Goal: Task Accomplishment & Management: Manage account settings

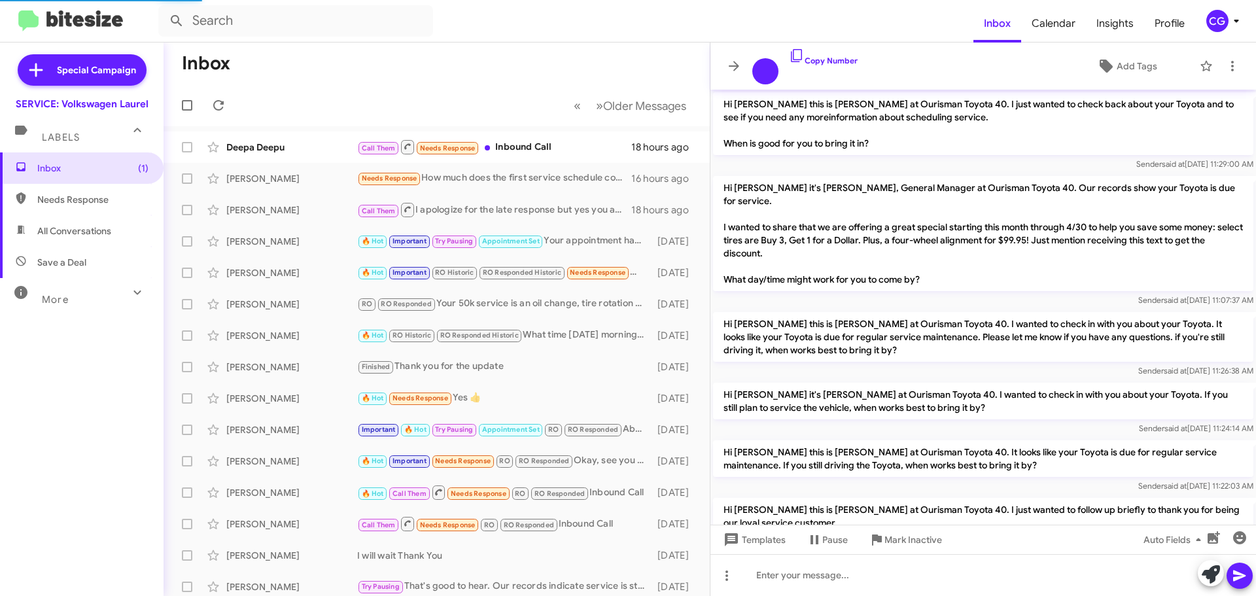
scroll to position [805, 0]
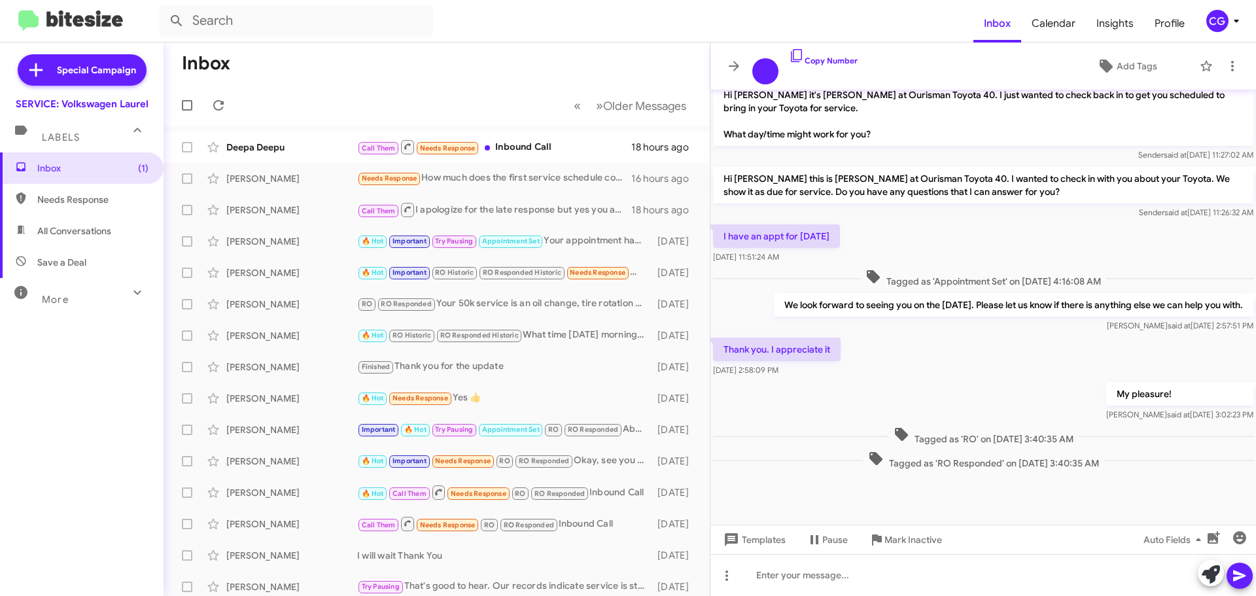
click at [1223, 17] on div "CG" at bounding box center [1217, 21] width 22 height 22
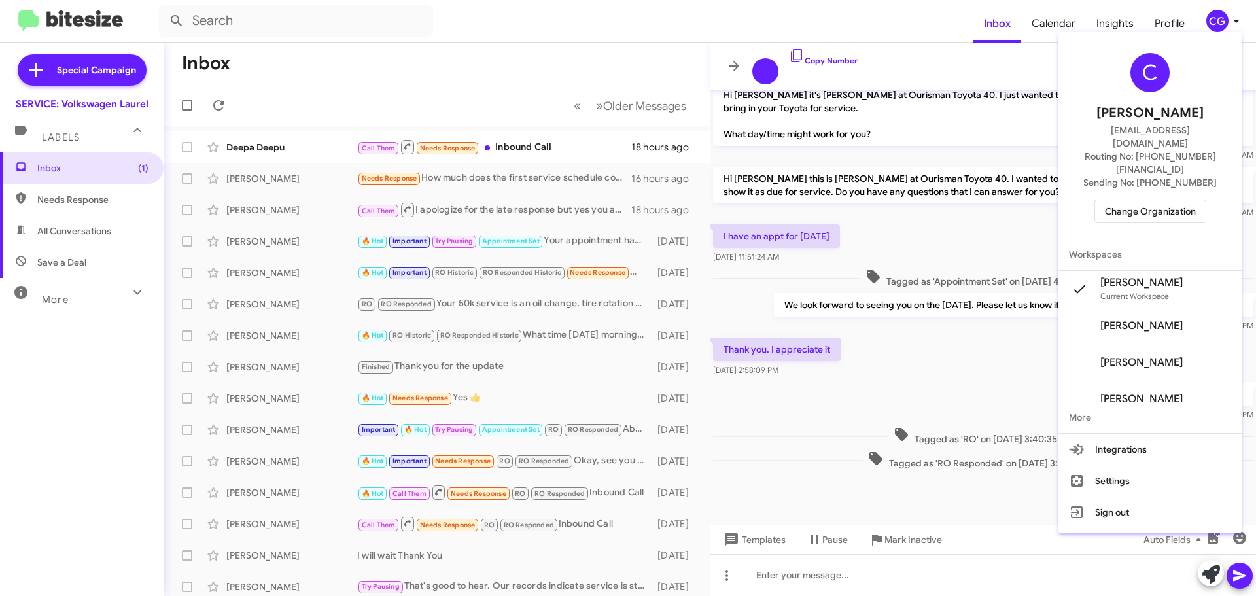
click at [1190, 200] on span "Change Organization" at bounding box center [1150, 211] width 91 height 22
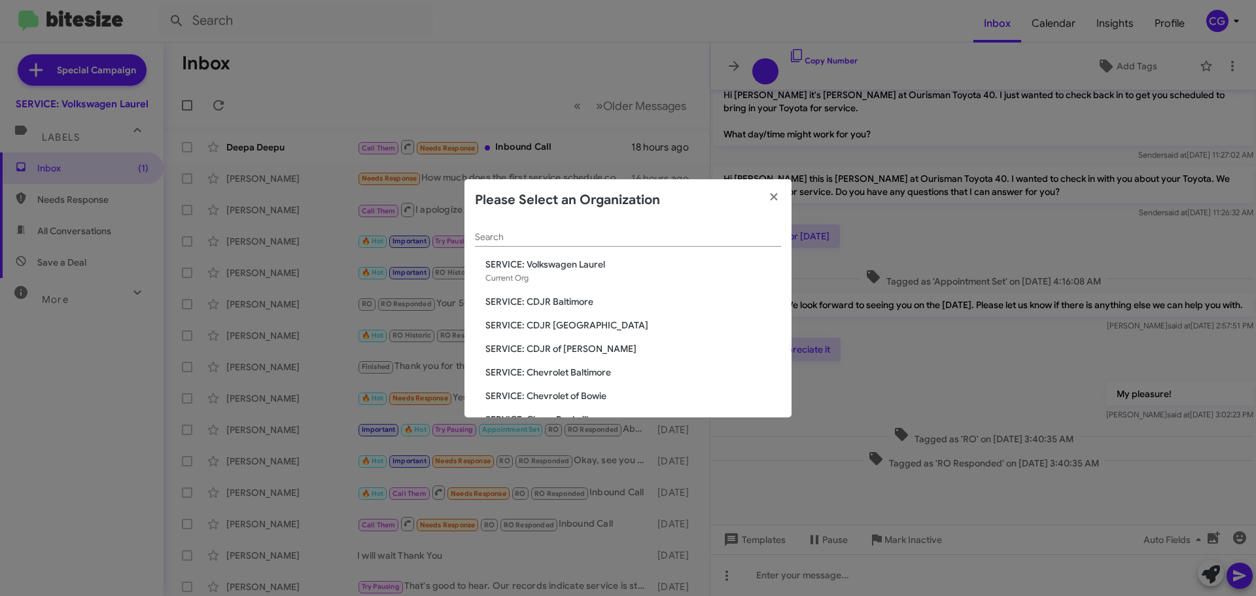
click at [568, 301] on span "SERVICE: CDJR Baltimore" at bounding box center [633, 301] width 296 height 13
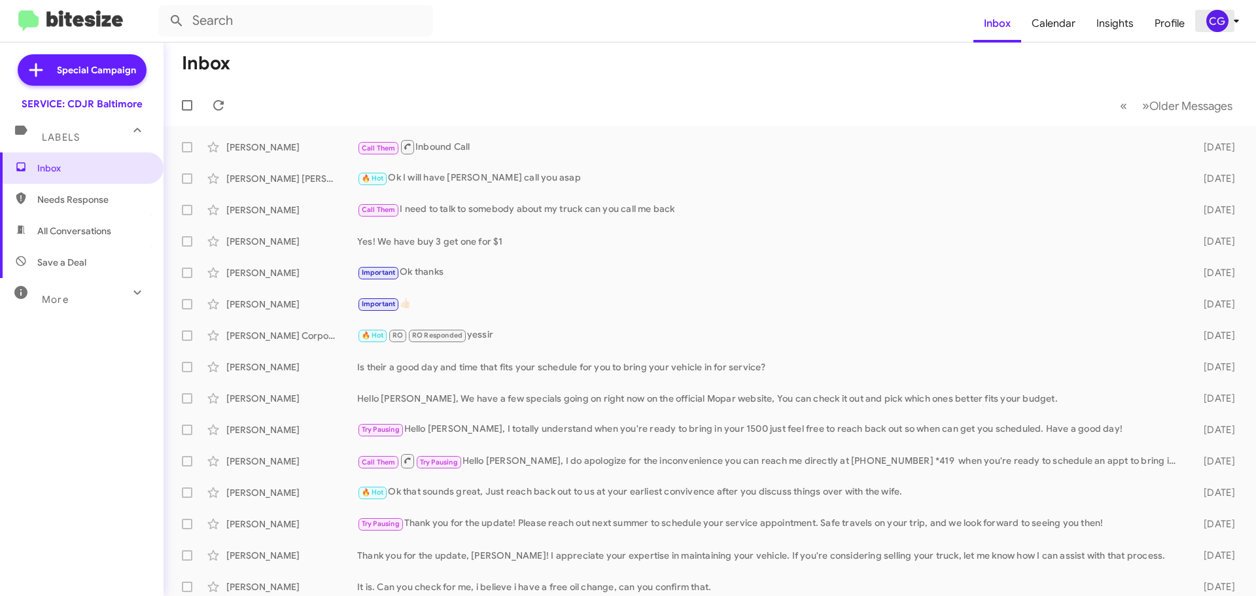
click at [1217, 24] on div "CG" at bounding box center [1217, 21] width 22 height 22
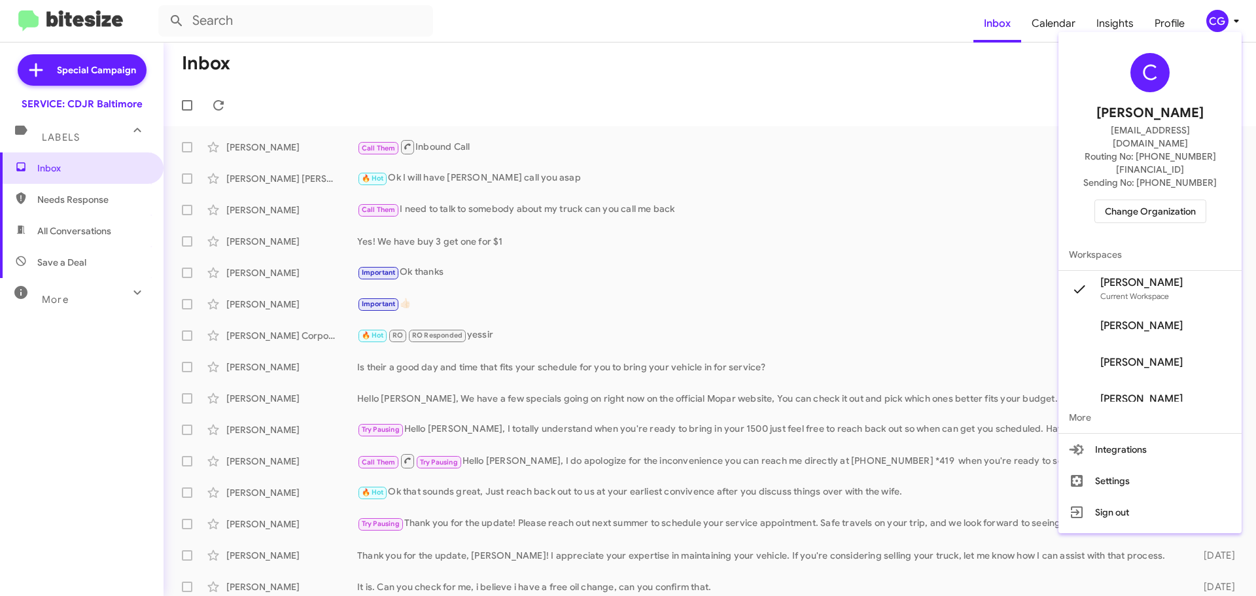
click at [1187, 200] on span "Change Organization" at bounding box center [1150, 211] width 91 height 22
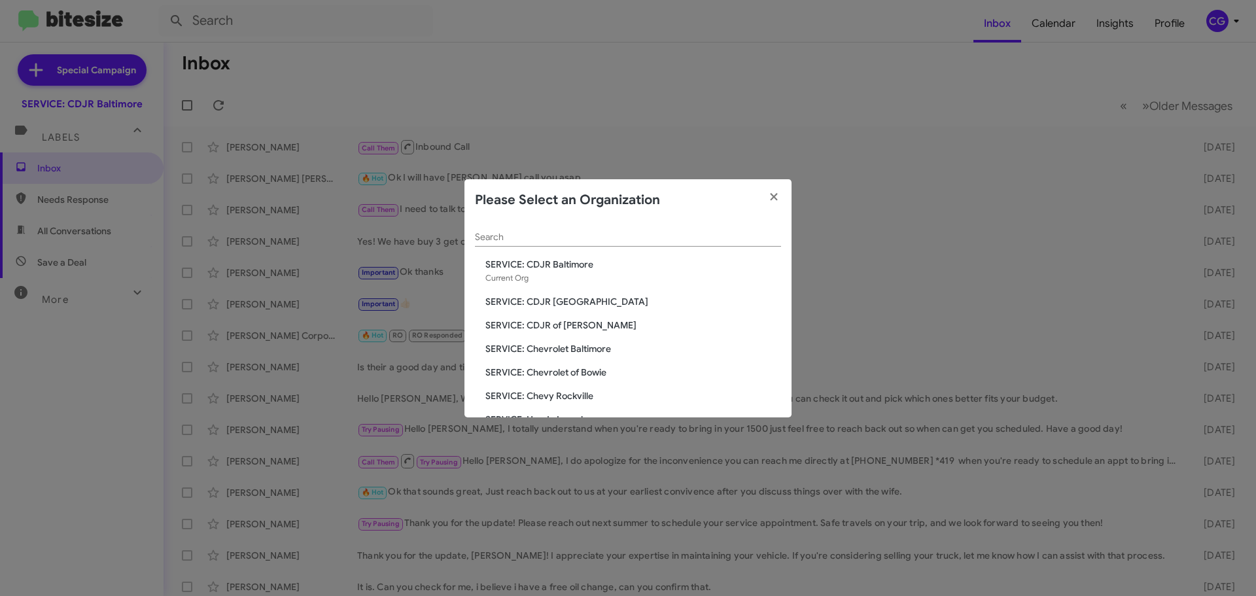
click at [549, 299] on span "SERVICE: CDJR [GEOGRAPHIC_DATA]" at bounding box center [633, 301] width 296 height 13
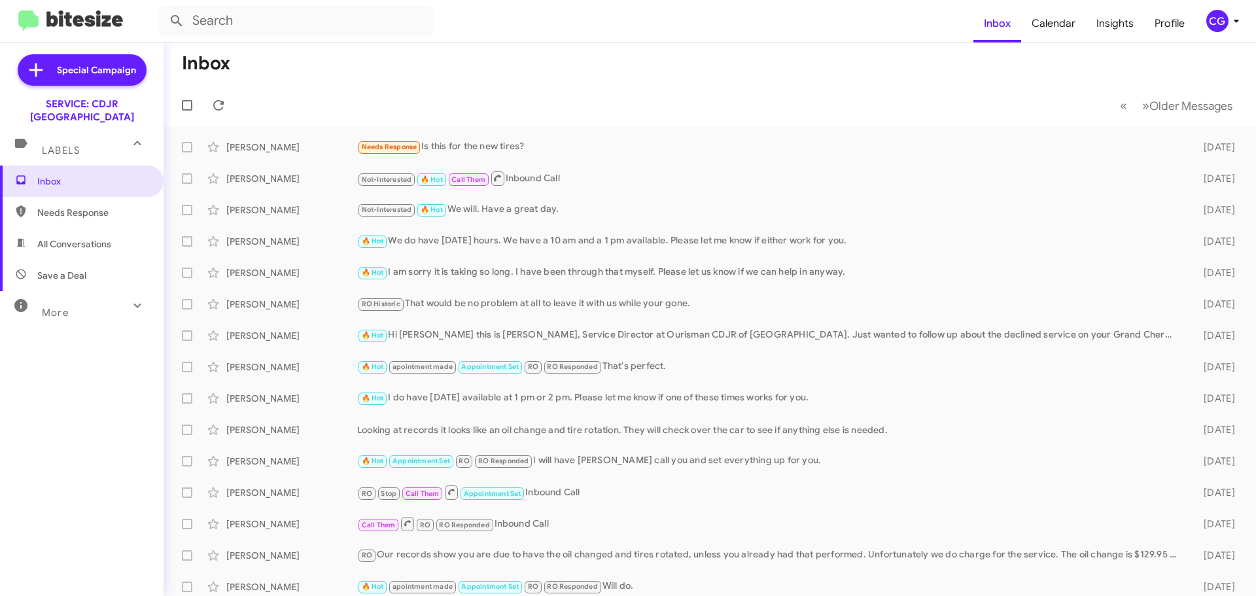
click at [1226, 18] on div "CG" at bounding box center [1217, 21] width 22 height 22
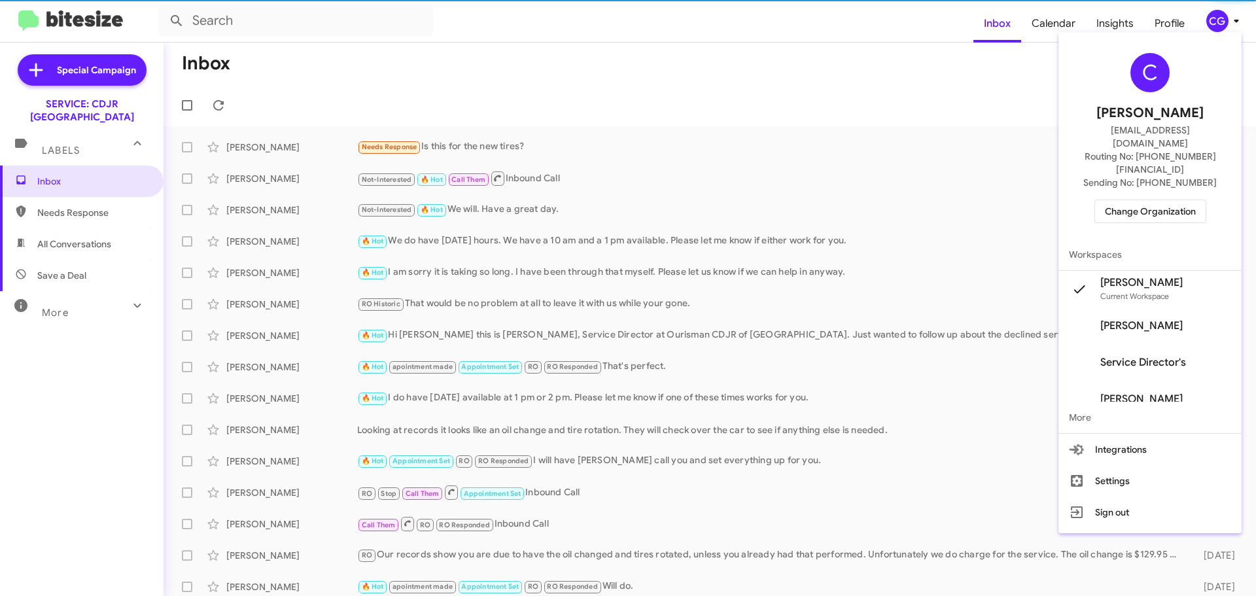
click at [1182, 200] on span "Change Organization" at bounding box center [1150, 211] width 91 height 22
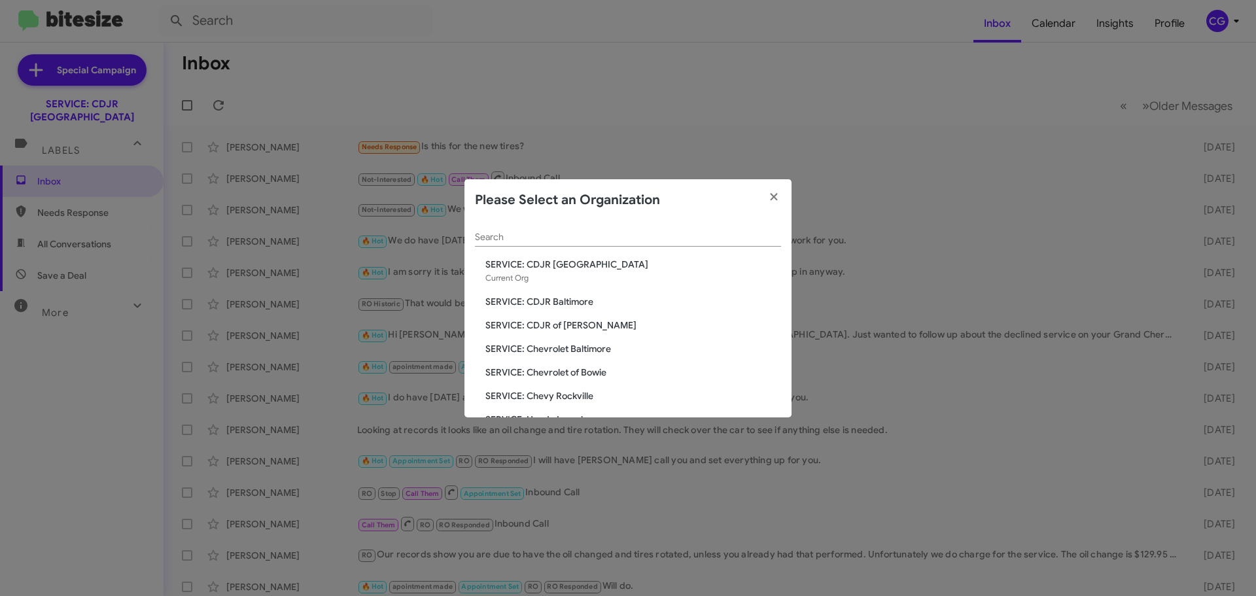
click at [565, 307] on span "SERVICE: CDJR Baltimore" at bounding box center [633, 301] width 296 height 13
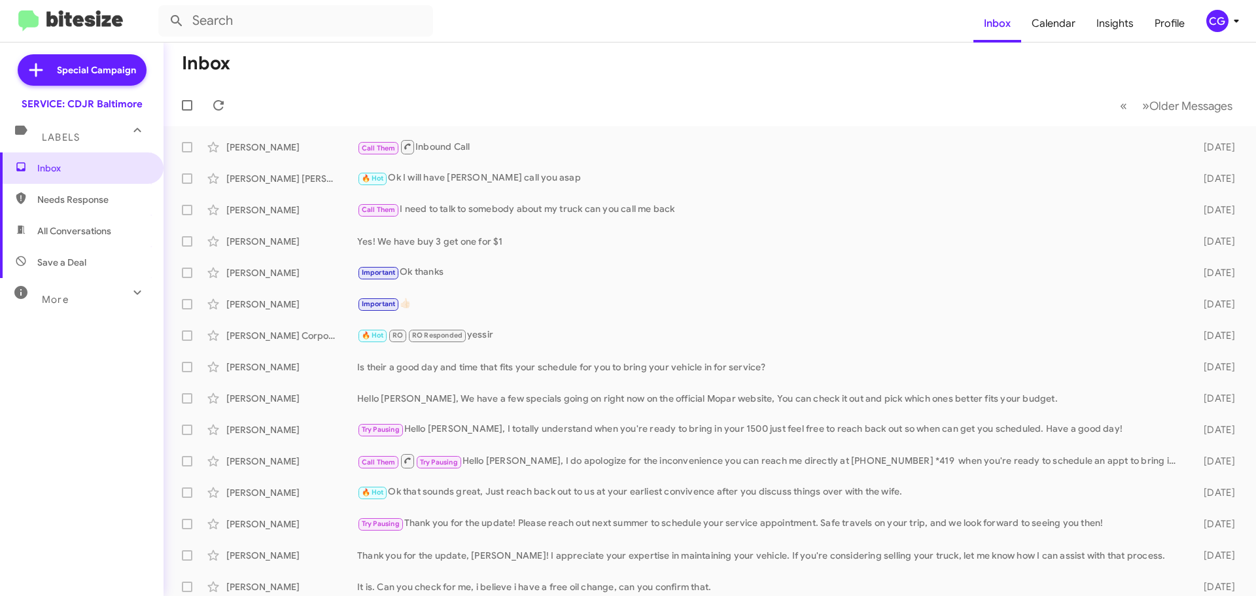
click at [1221, 25] on div "CG" at bounding box center [1217, 21] width 22 height 22
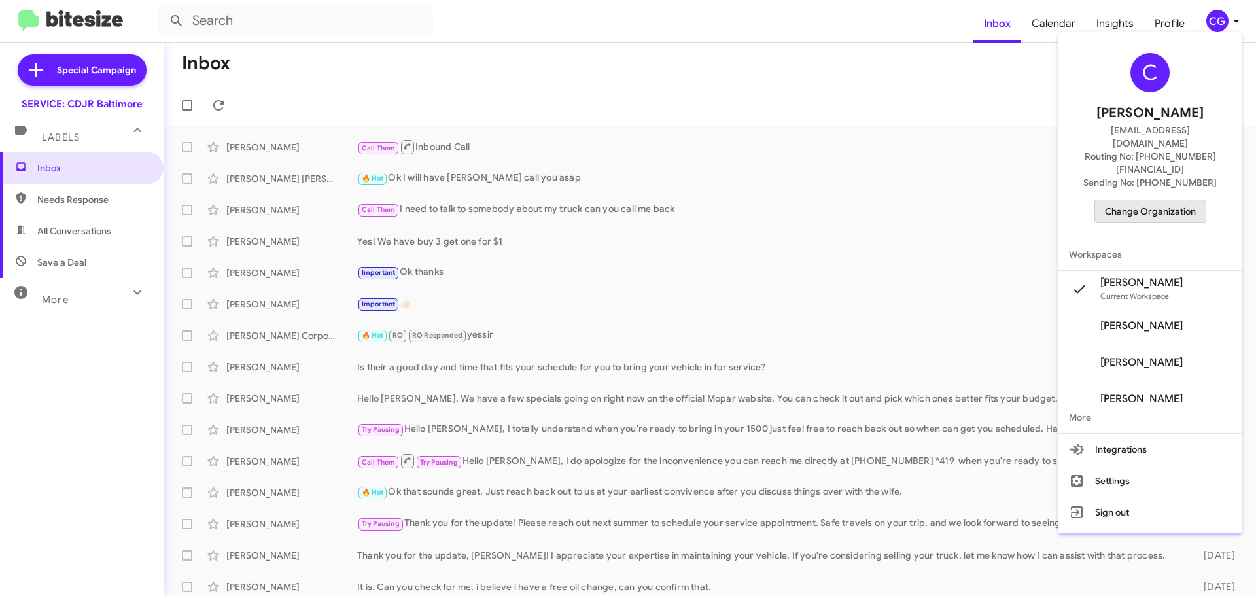
click at [1174, 200] on span "Change Organization" at bounding box center [1150, 211] width 91 height 22
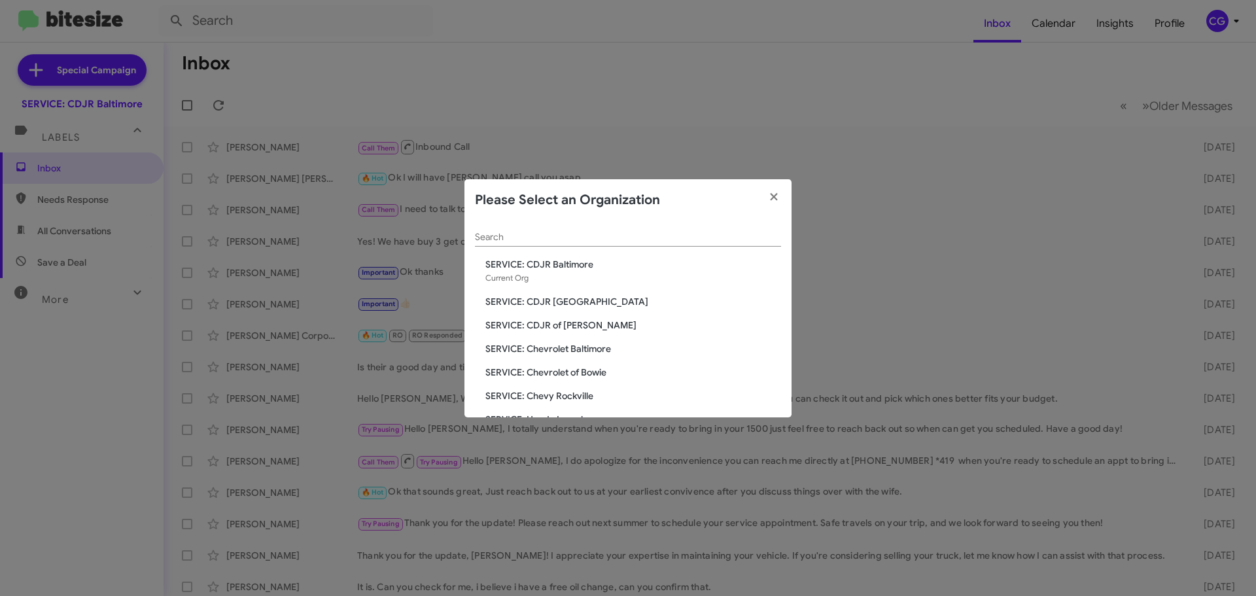
click at [577, 321] on span "SERVICE: CDJR of [PERSON_NAME]" at bounding box center [633, 325] width 296 height 13
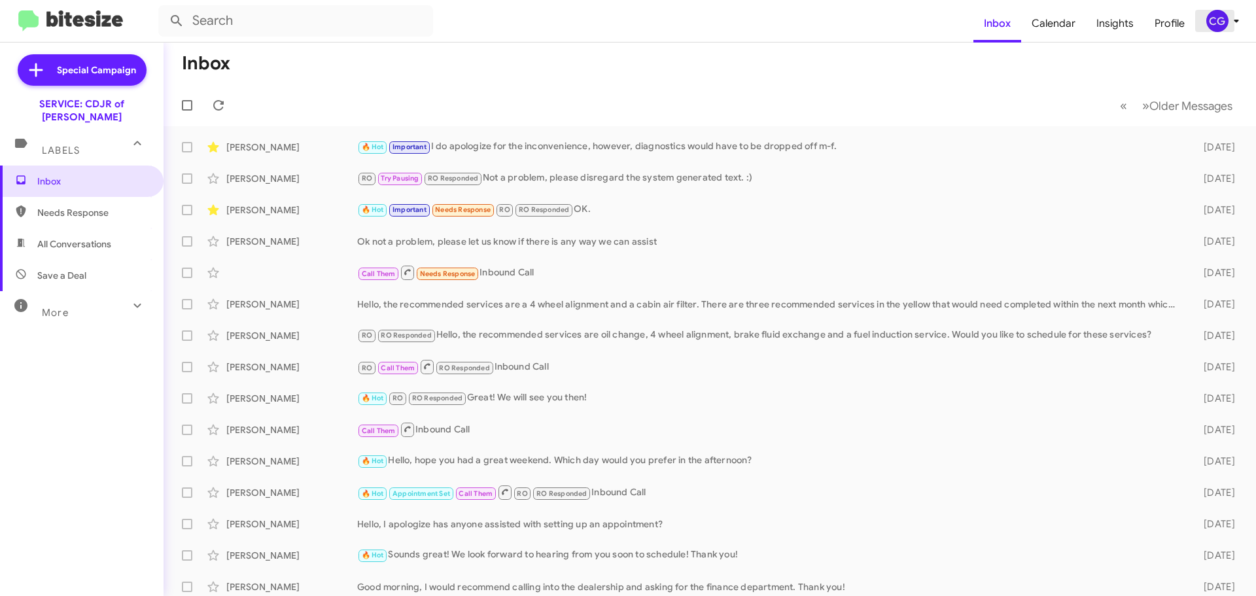
click at [1238, 22] on icon at bounding box center [1236, 21] width 16 height 16
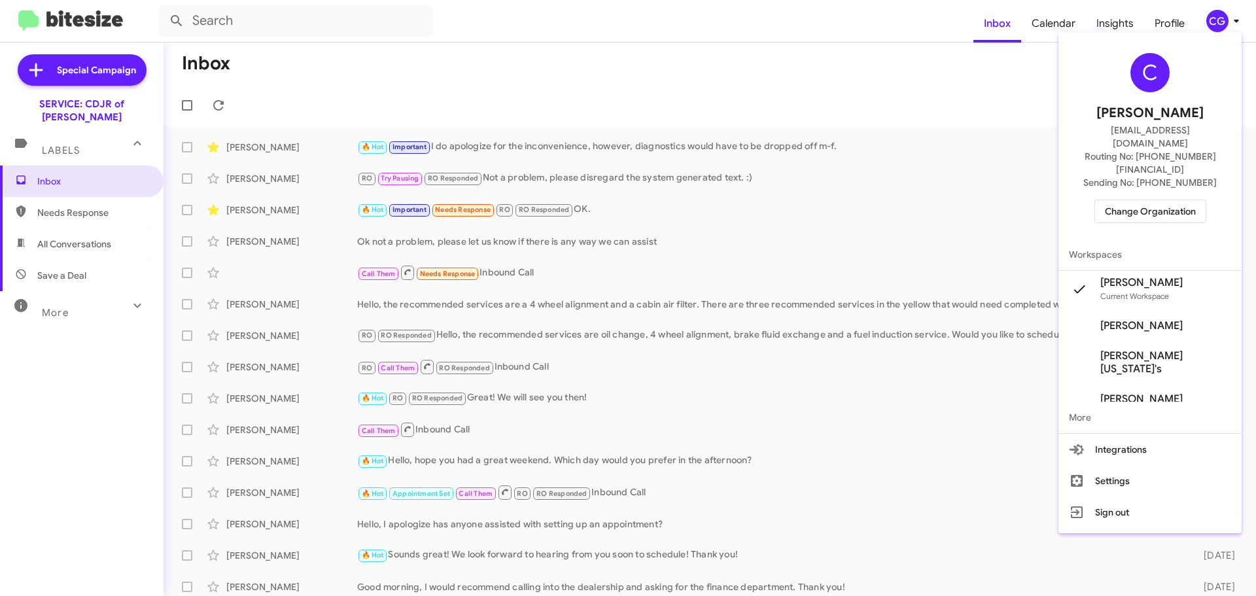
click at [1156, 200] on span "Change Organization" at bounding box center [1150, 211] width 91 height 22
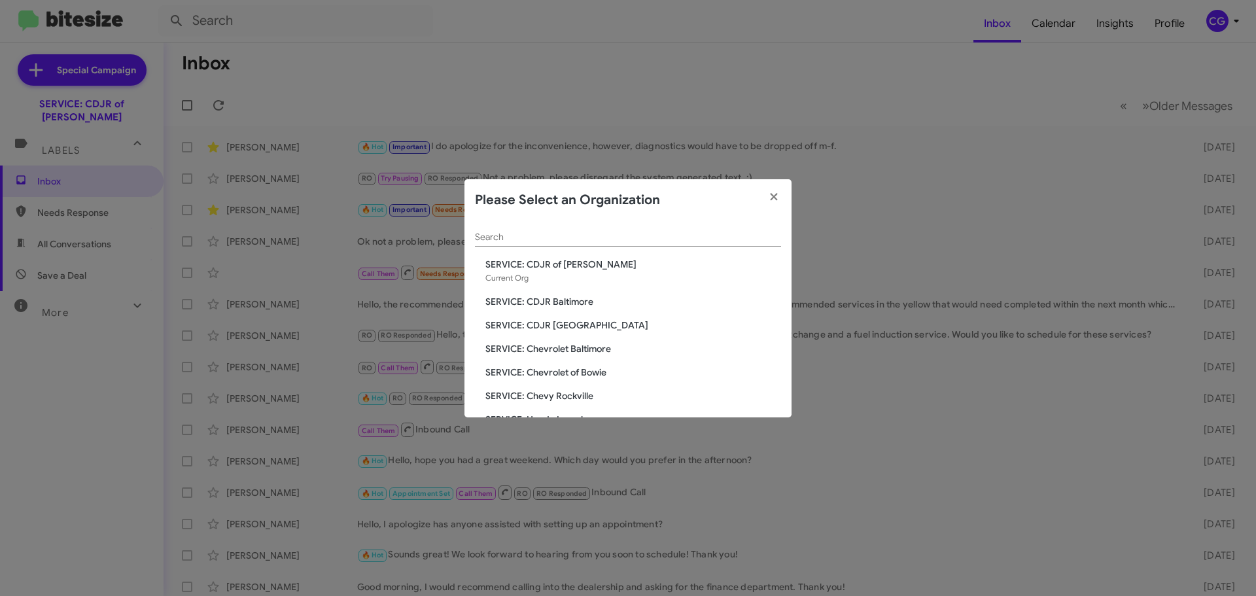
click at [548, 353] on span "SERVICE: Chevrolet Baltimore" at bounding box center [633, 348] width 296 height 13
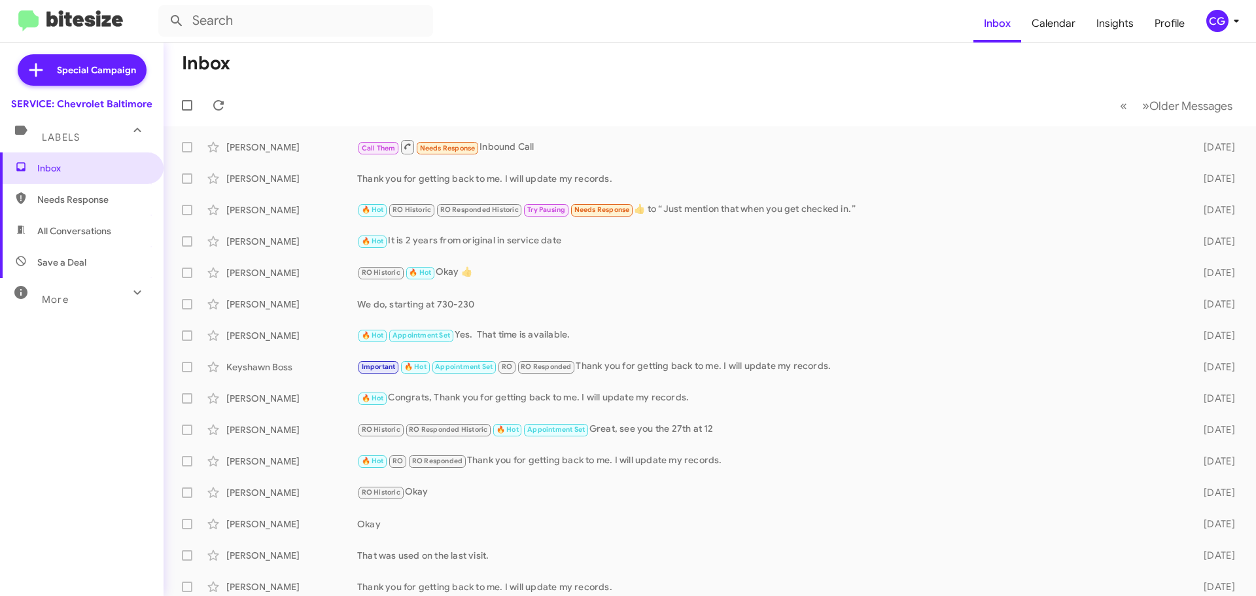
click at [1231, 31] on span "CG" at bounding box center [1225, 21] width 39 height 22
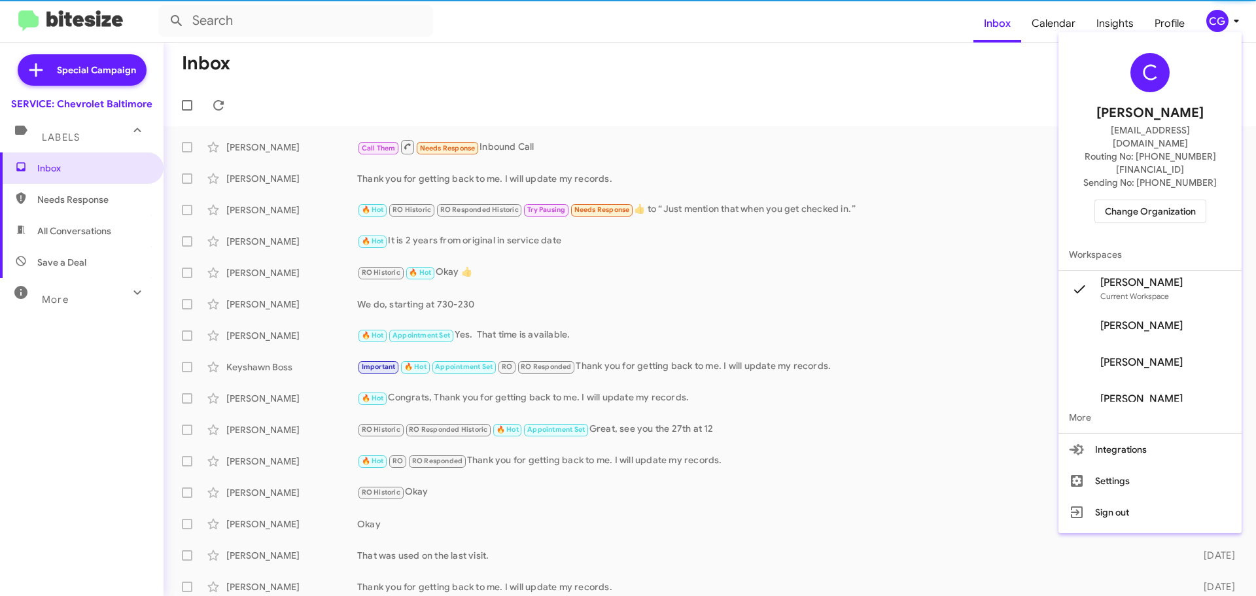
click at [1194, 200] on span "Change Organization" at bounding box center [1150, 211] width 91 height 22
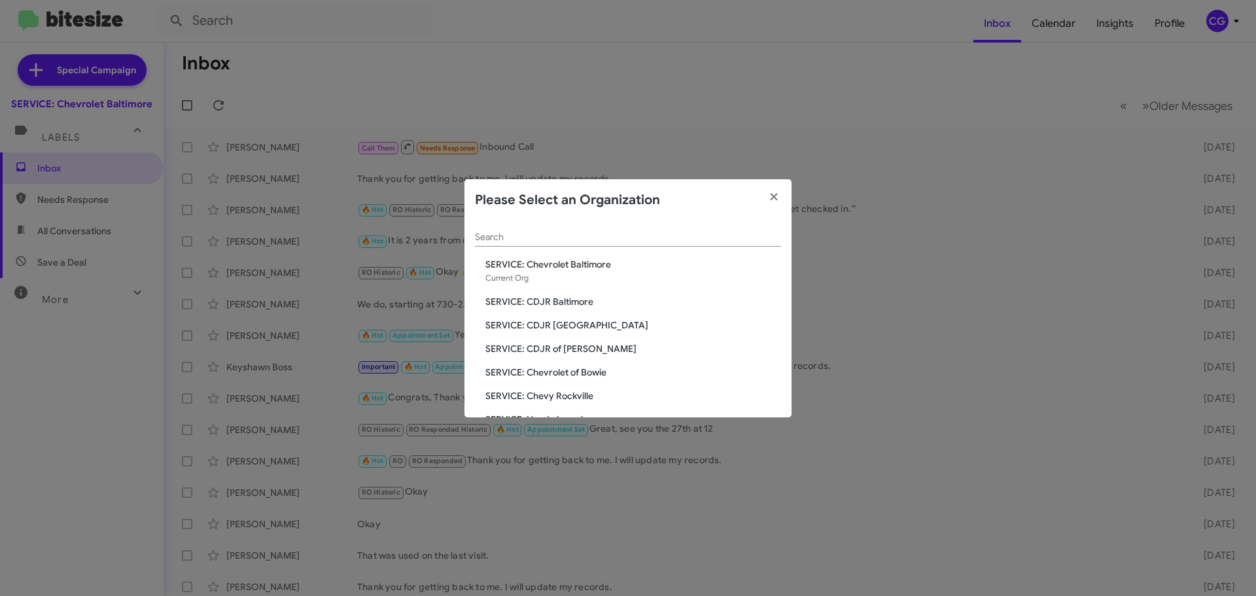
click at [560, 399] on span "SERVICE: Chevy Rockville" at bounding box center [633, 395] width 296 height 13
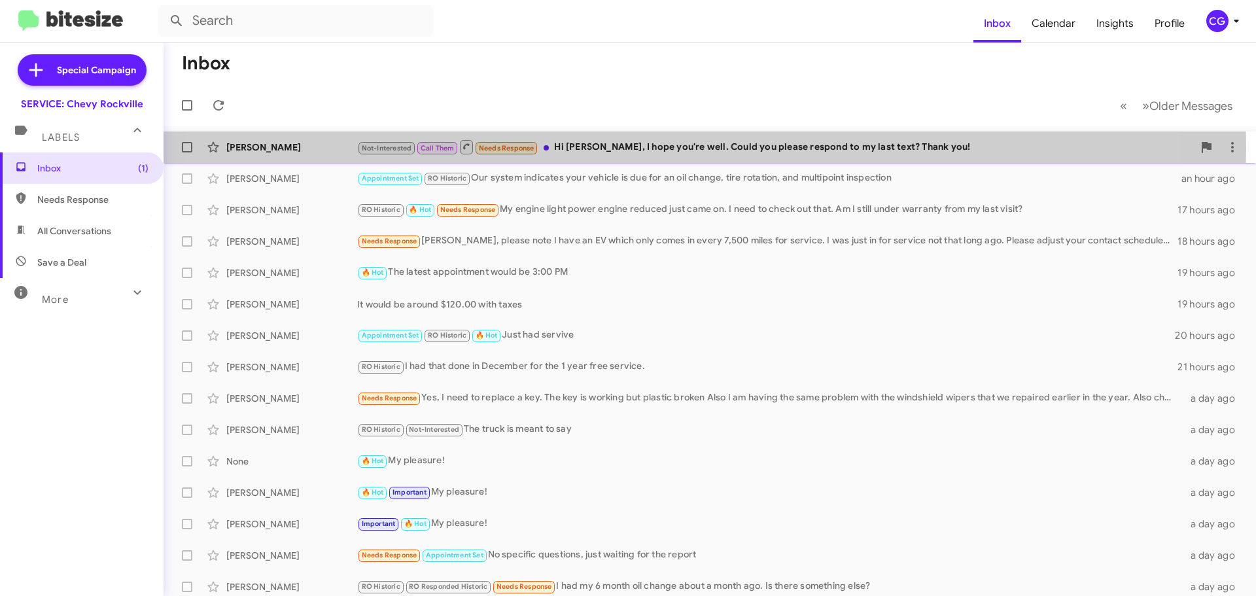
click at [632, 149] on div "Not-Interested Call Them Needs Response Hi [PERSON_NAME], I hope you're well. C…" at bounding box center [775, 147] width 836 height 16
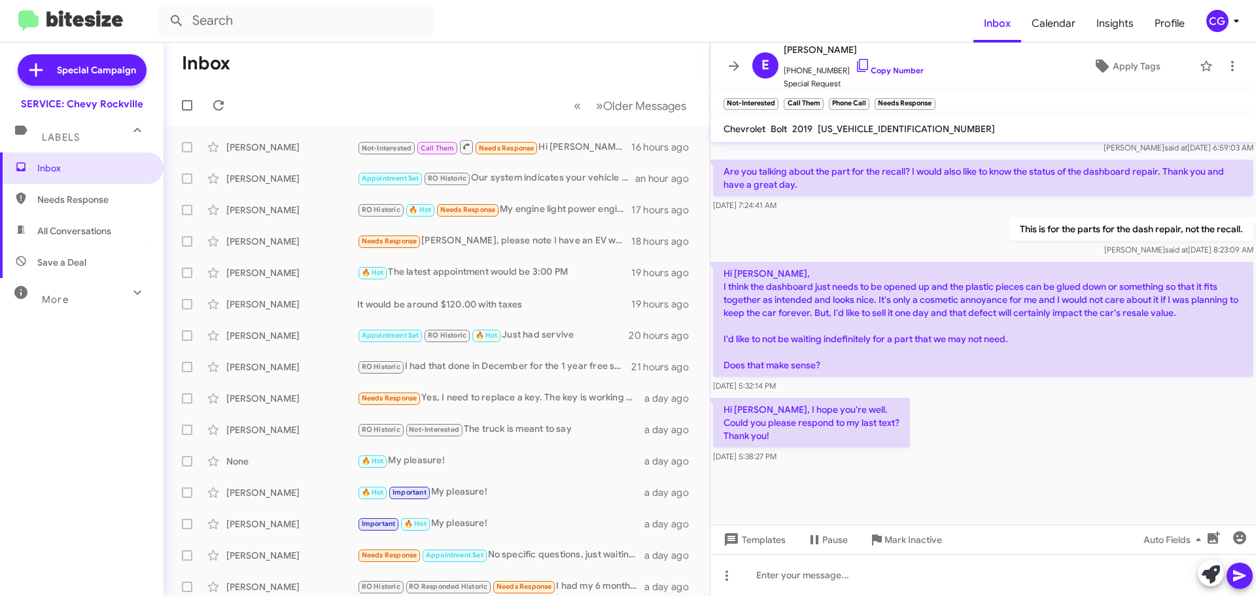
scroll to position [868, 0]
click at [180, 148] on label at bounding box center [187, 147] width 26 height 26
click at [186, 152] on input "checkbox" at bounding box center [186, 152] width 1 height 1
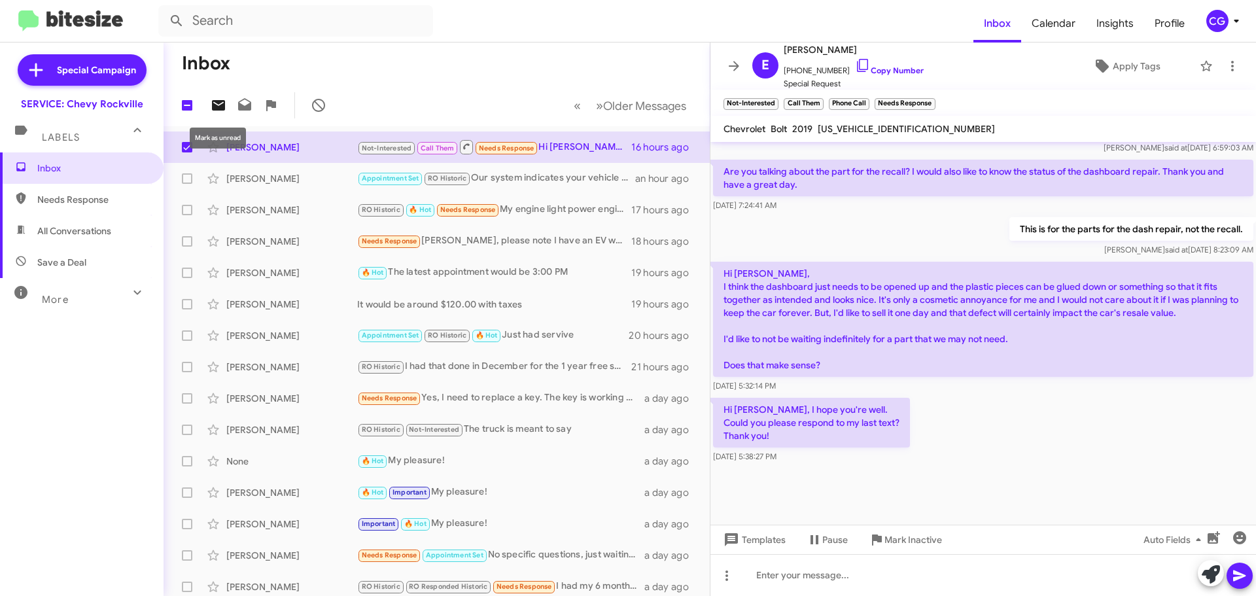
click at [216, 109] on icon at bounding box center [218, 105] width 13 height 10
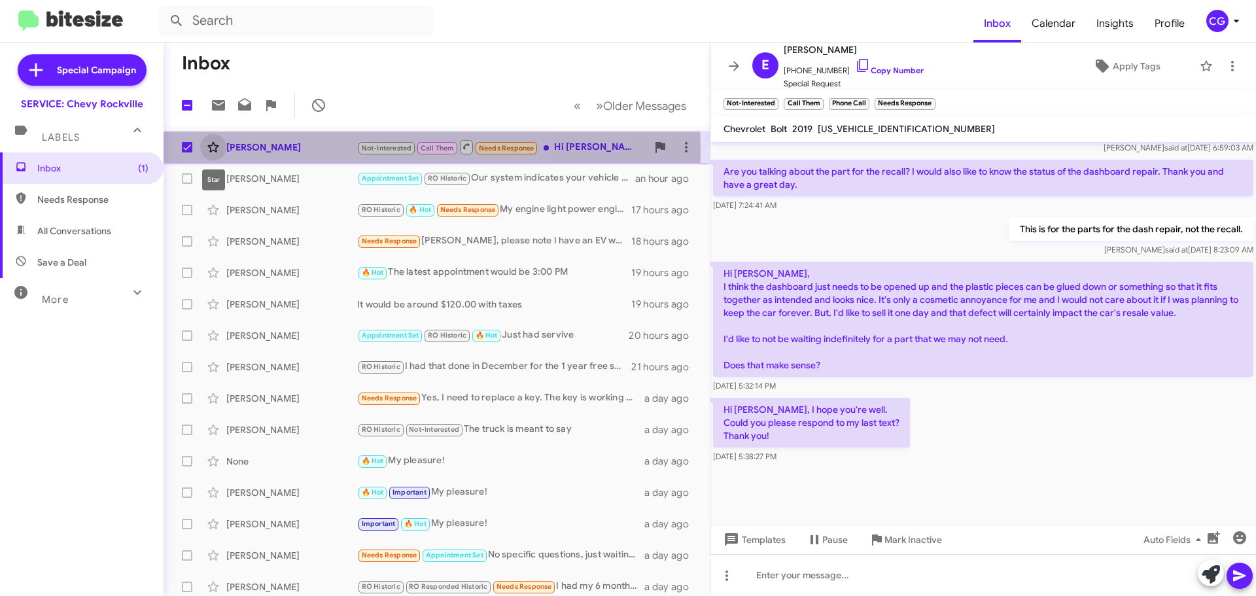
click at [210, 150] on icon at bounding box center [212, 147] width 11 height 10
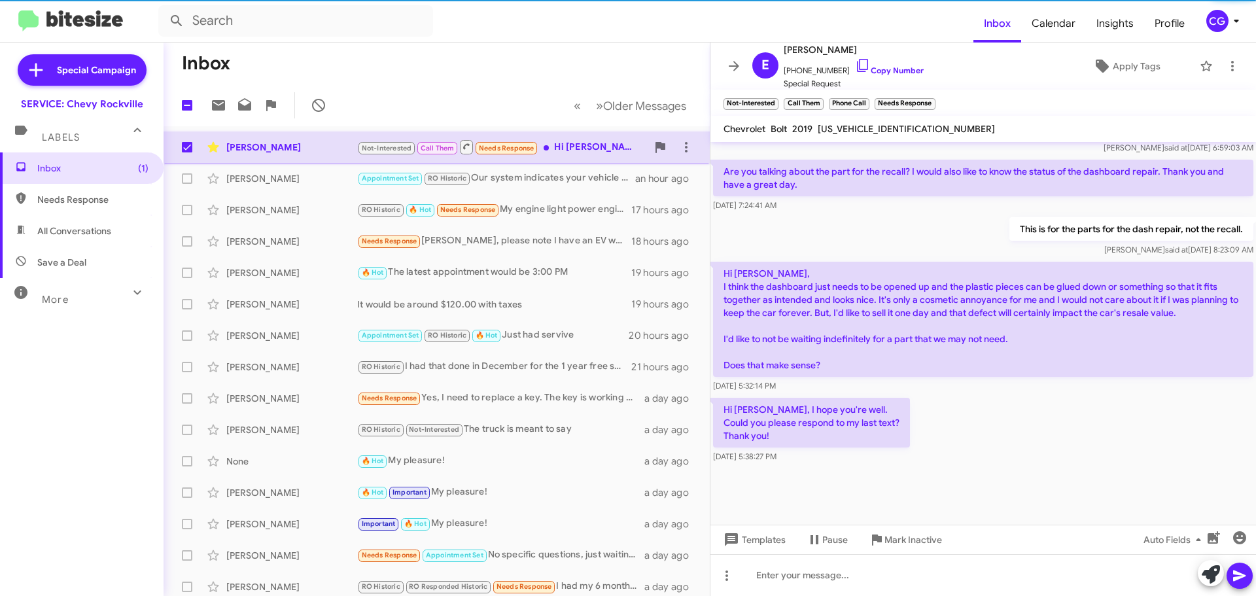
click at [185, 152] on span at bounding box center [187, 147] width 10 height 10
click at [186, 152] on input "checkbox" at bounding box center [186, 152] width 1 height 1
checkbox input "false"
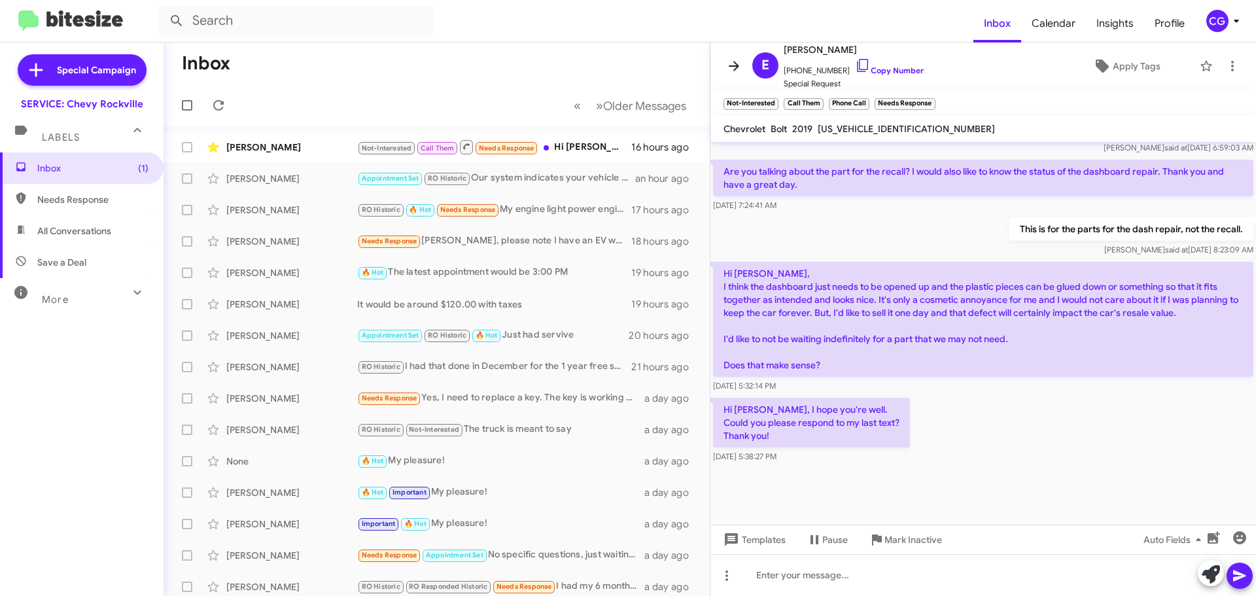
click at [727, 73] on icon at bounding box center [734, 66] width 16 height 16
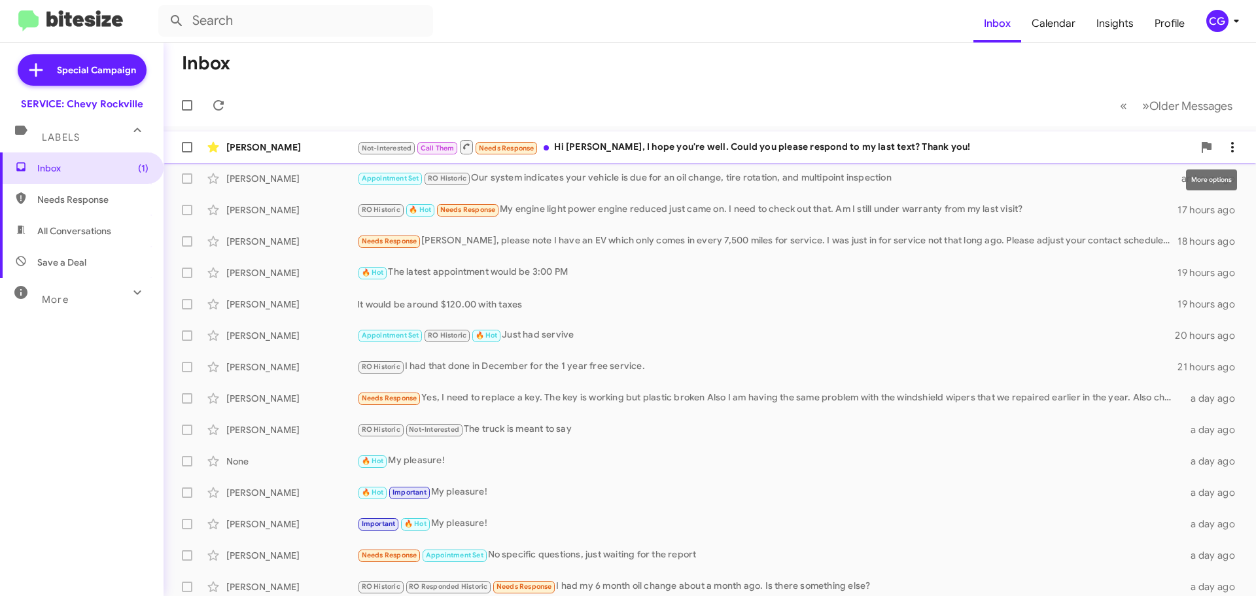
click at [1231, 151] on icon at bounding box center [1232, 147] width 3 height 10
click at [1136, 146] on div at bounding box center [628, 298] width 1256 height 596
click at [838, 142] on div "Not-Interested Call Them Needs Response Hi Sammy, I hope you're well. Could you…" at bounding box center [775, 147] width 836 height 16
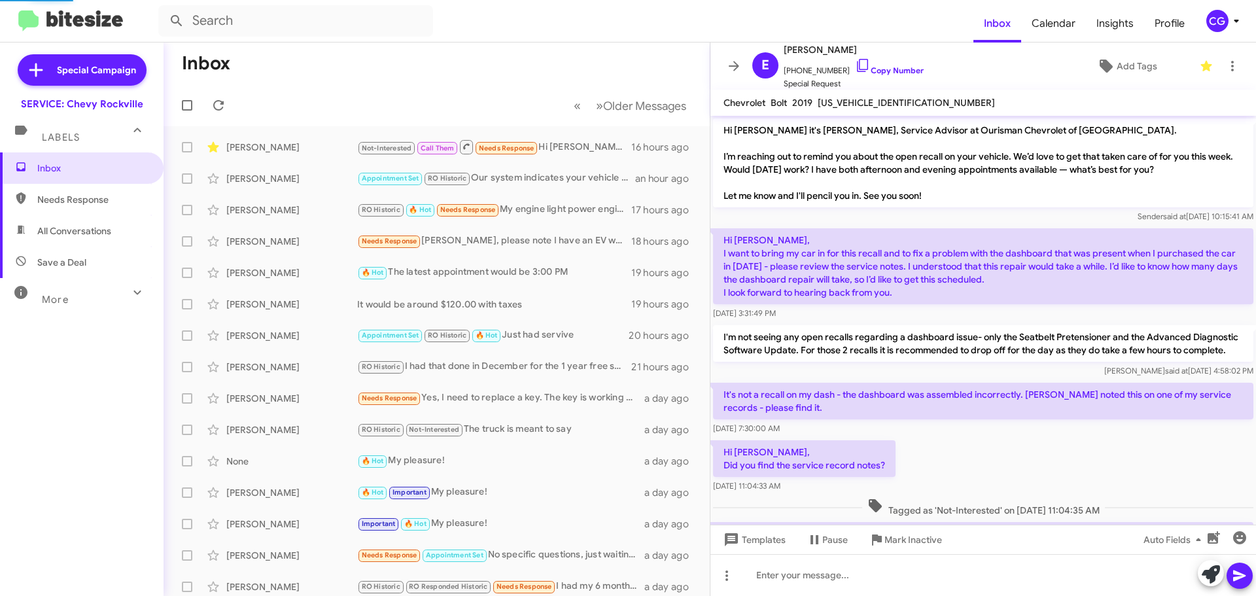
scroll to position [816, 0]
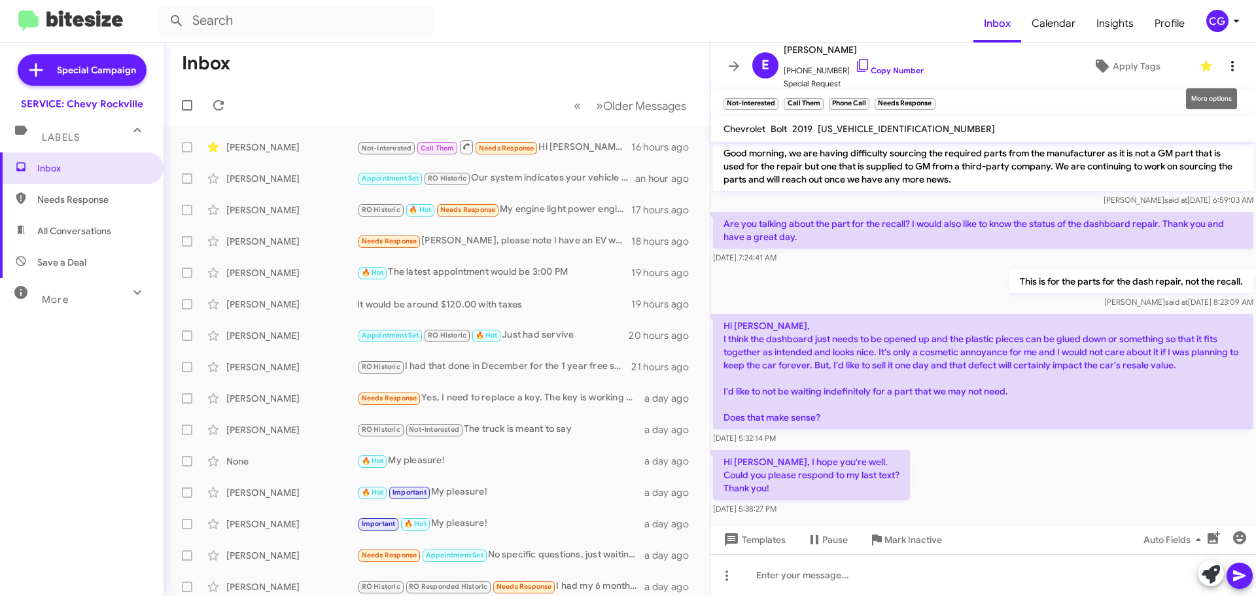
click at [1226, 65] on icon at bounding box center [1233, 66] width 16 height 16
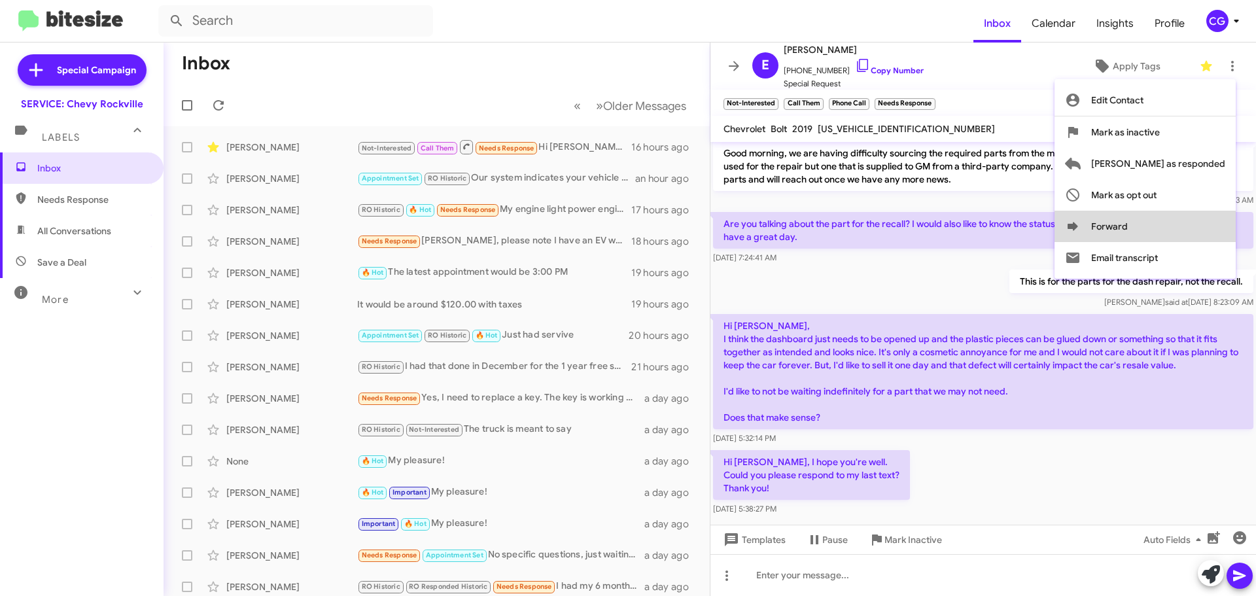
click at [1208, 229] on button "Forward" at bounding box center [1144, 226] width 181 height 31
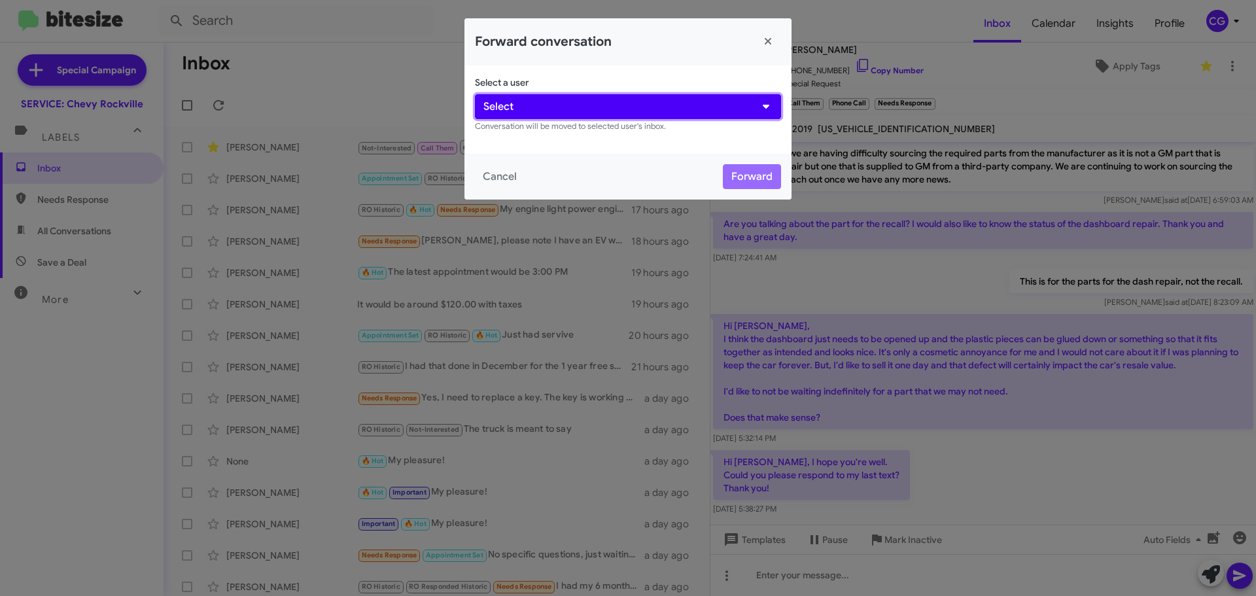
click at [715, 115] on button "Select" at bounding box center [628, 106] width 306 height 25
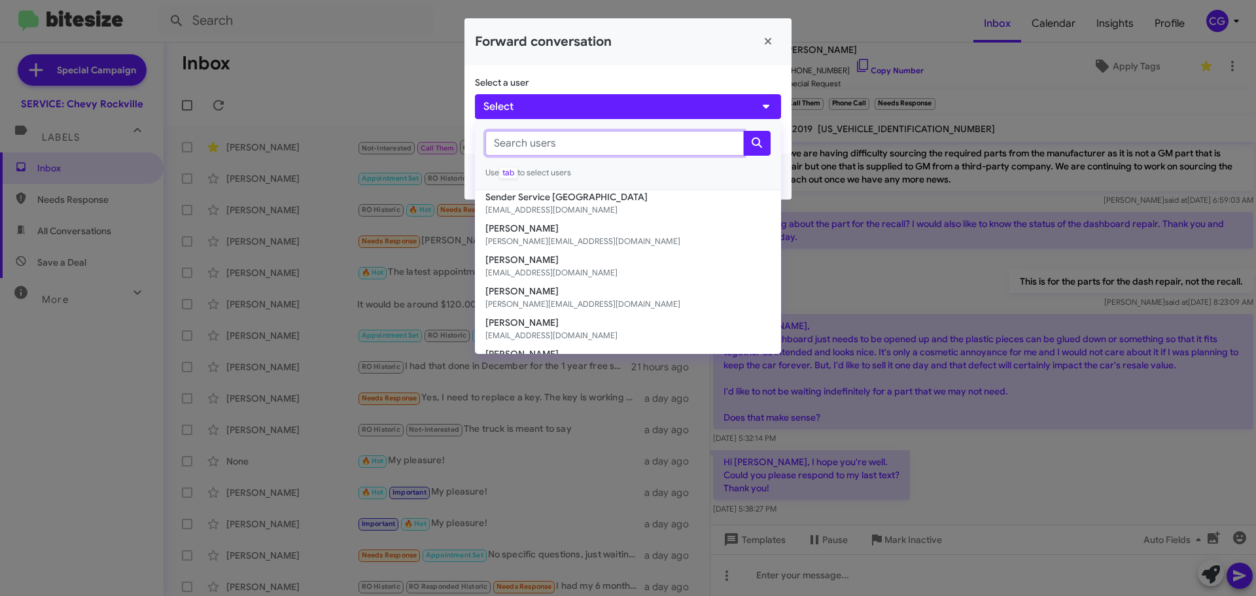
click at [672, 145] on input "text" at bounding box center [614, 143] width 258 height 25
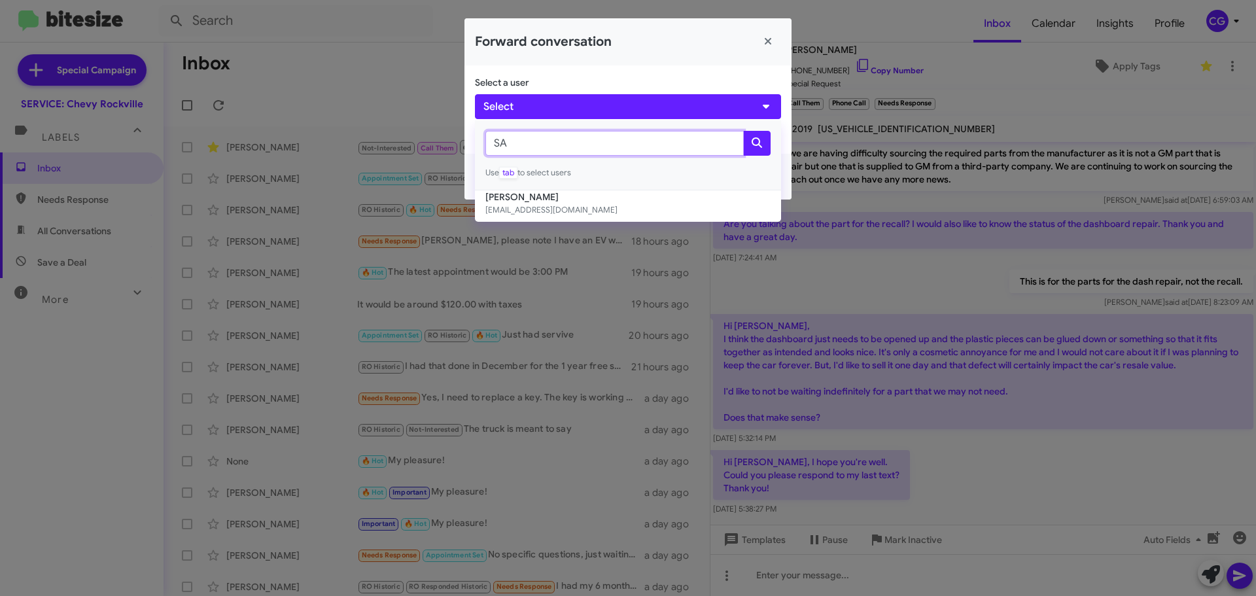
type input "S"
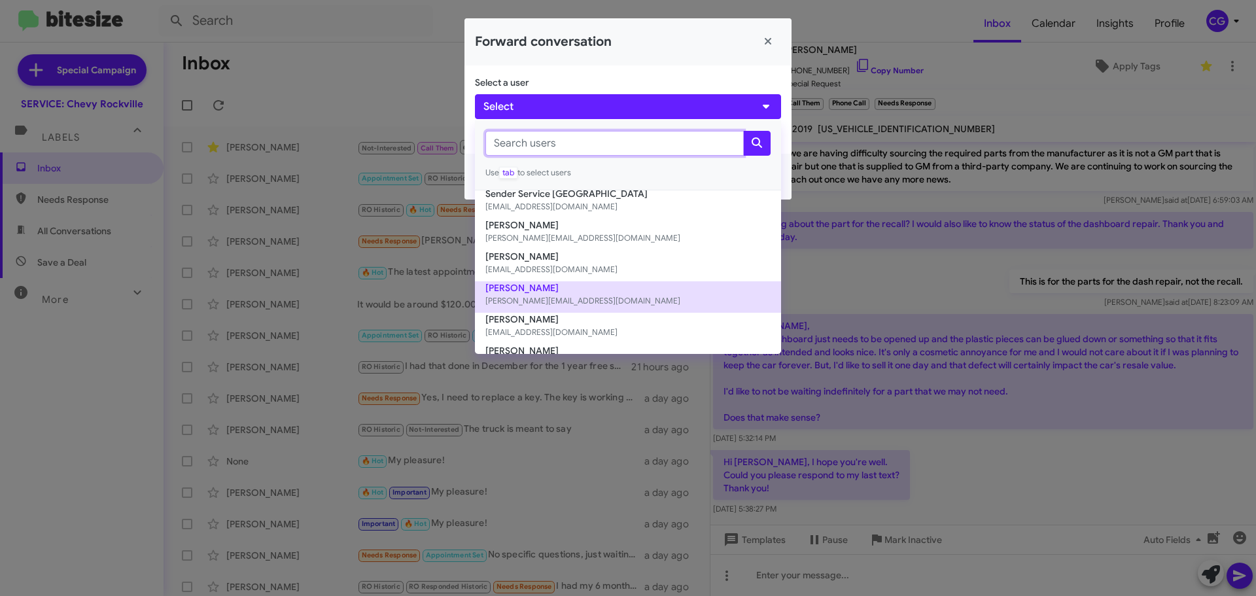
scroll to position [0, 0]
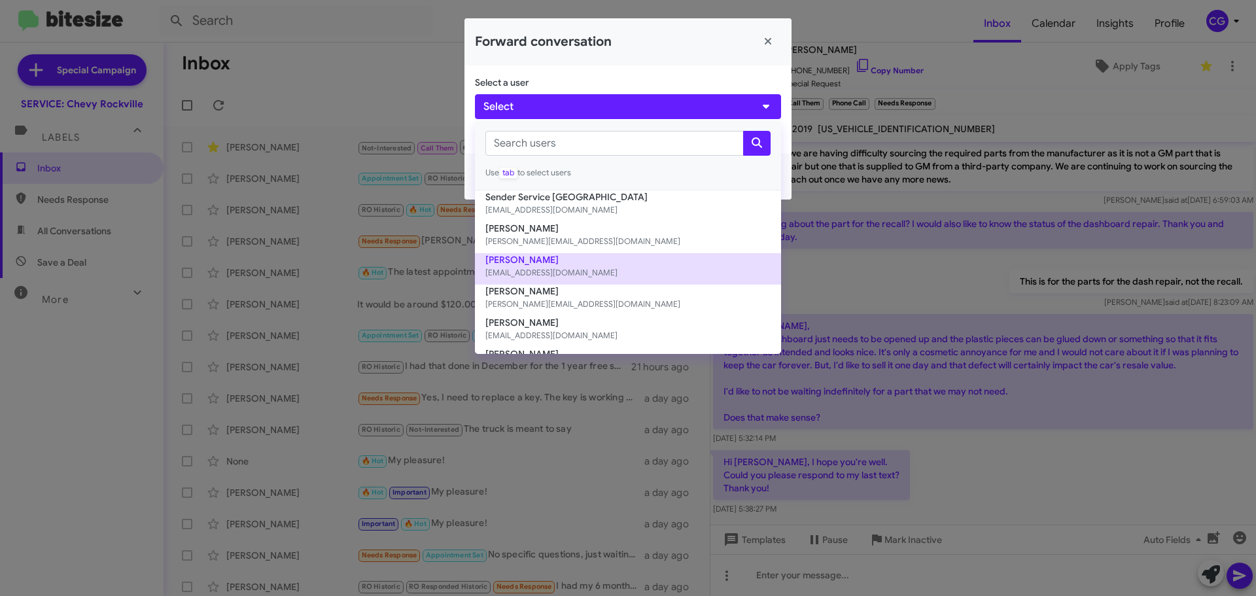
click at [529, 263] on button "Andrew Becker abecker@ourismancars.com" at bounding box center [628, 268] width 306 height 31
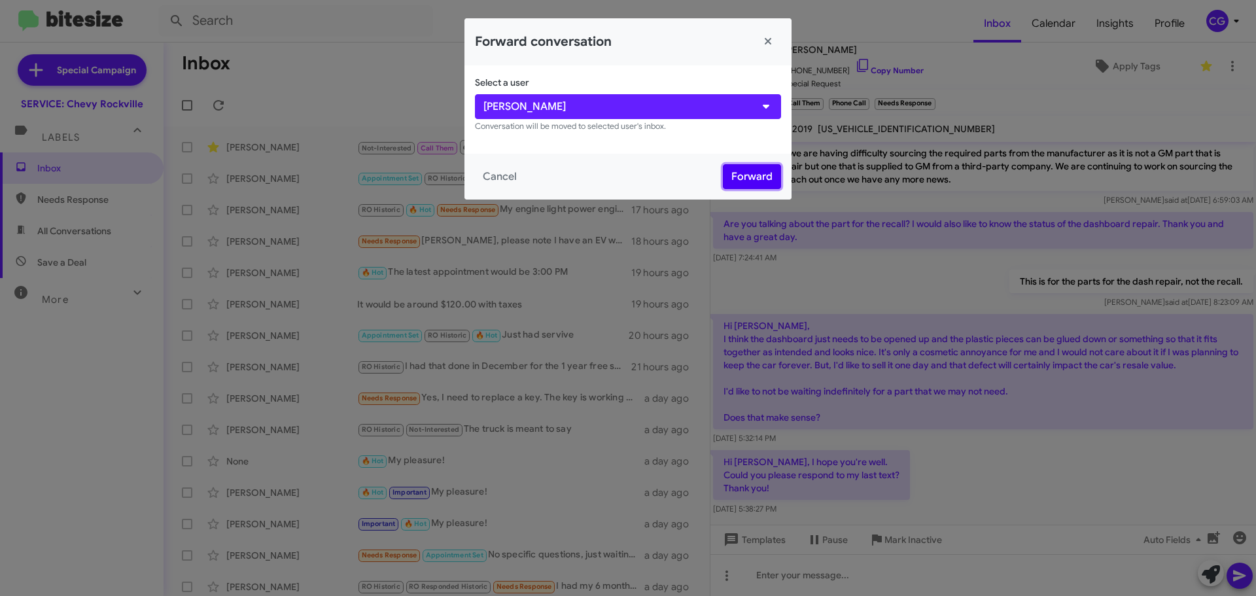
click at [767, 173] on button "Forward" at bounding box center [752, 176] width 58 height 25
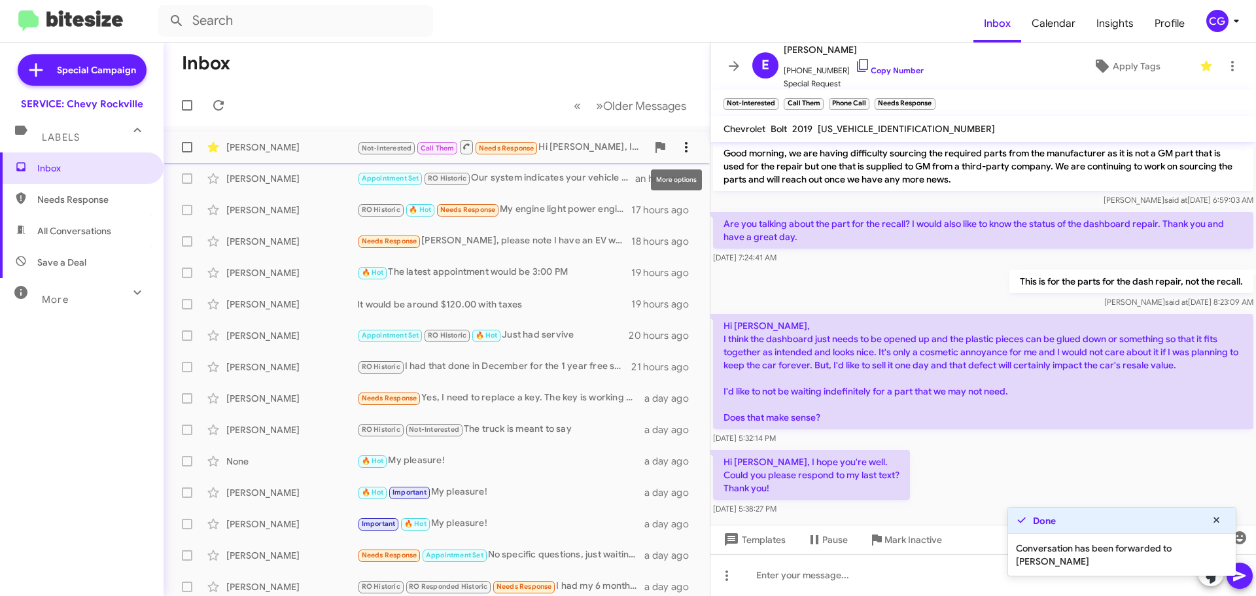
click at [678, 146] on icon at bounding box center [686, 147] width 16 height 16
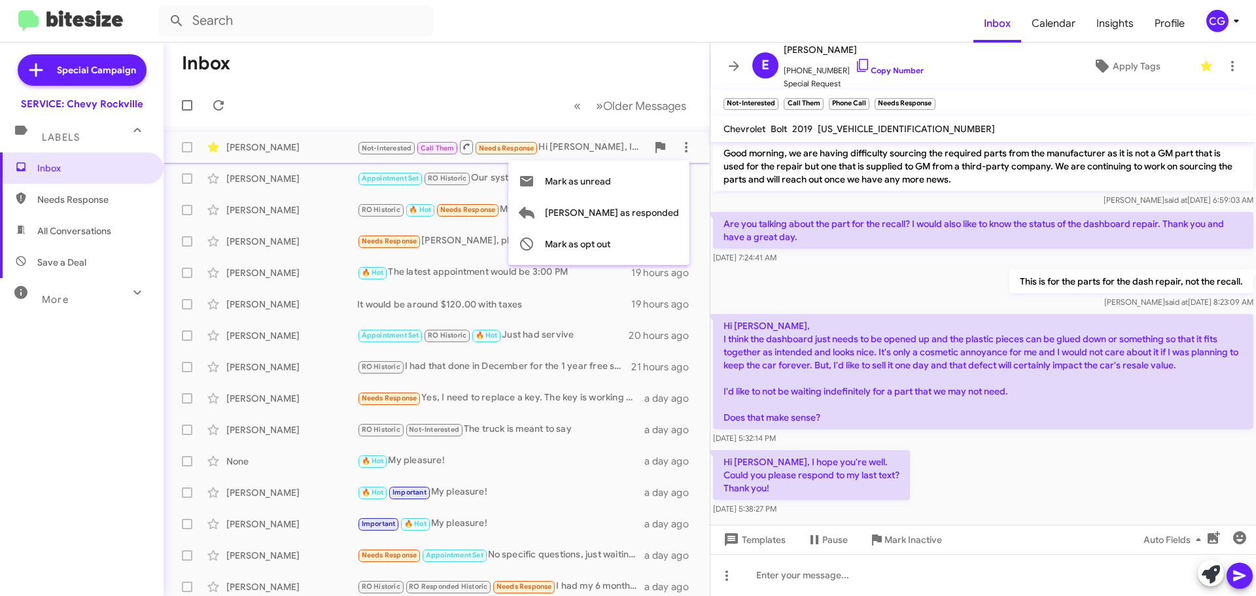
click at [240, 150] on div at bounding box center [628, 298] width 1256 height 596
click at [187, 148] on span at bounding box center [187, 147] width 10 height 10
click at [187, 152] on input "checkbox" at bounding box center [186, 152] width 1 height 1
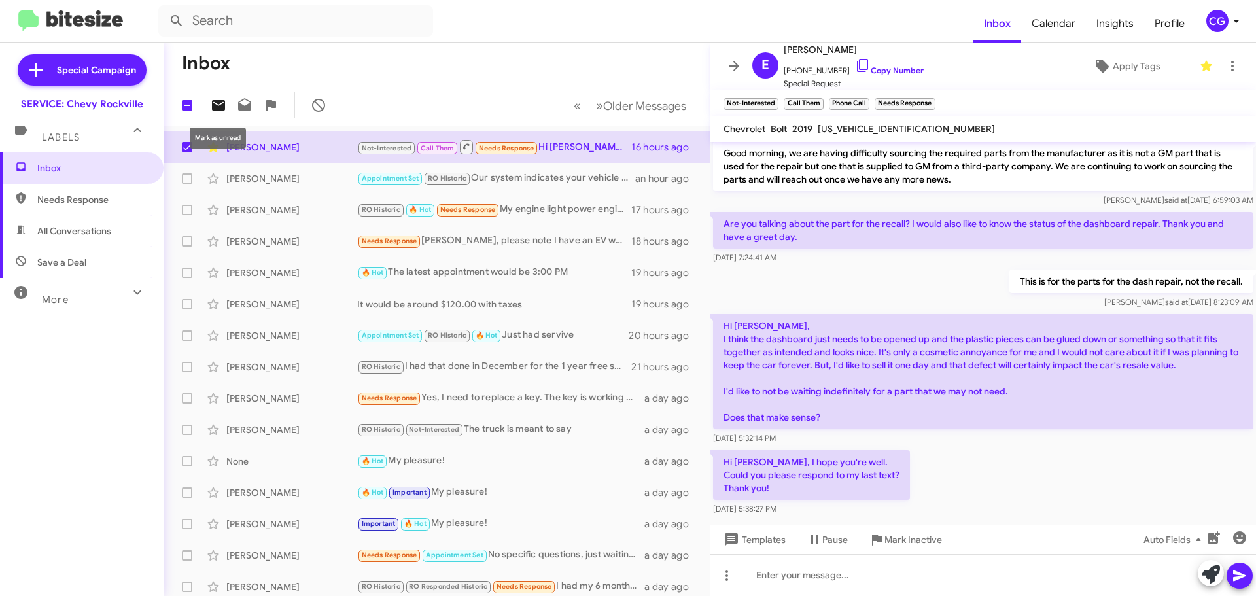
click at [220, 107] on icon at bounding box center [218, 105] width 13 height 10
click at [727, 70] on icon at bounding box center [734, 66] width 16 height 16
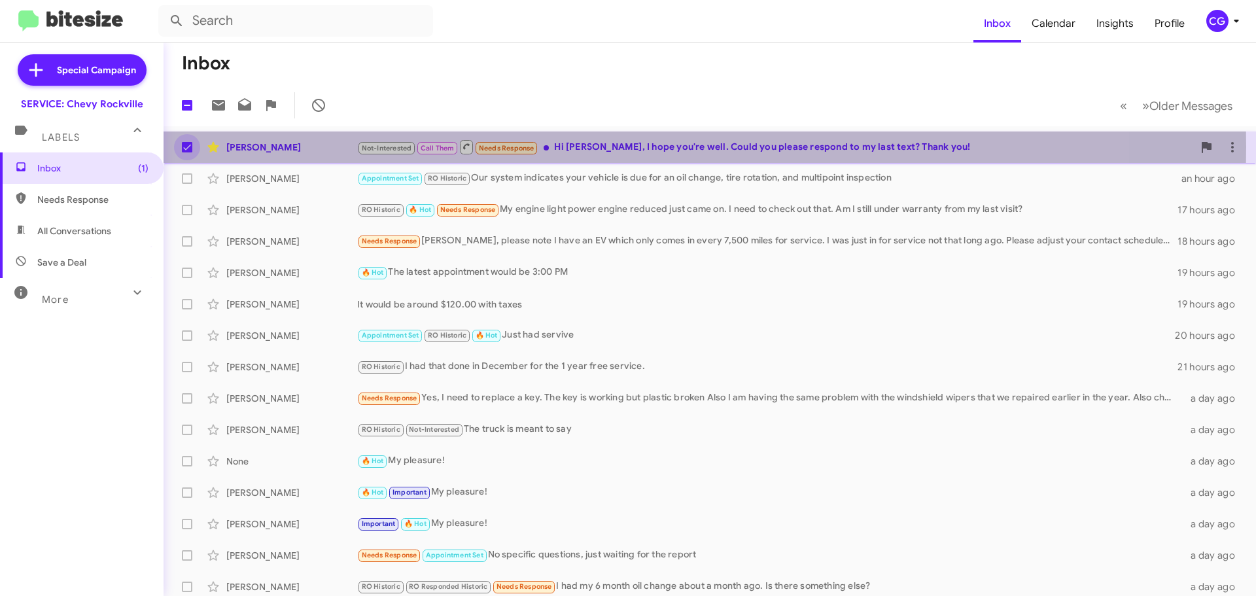
click at [190, 147] on span at bounding box center [187, 147] width 10 height 10
click at [187, 152] on input "checkbox" at bounding box center [186, 152] width 1 height 1
checkbox input "false"
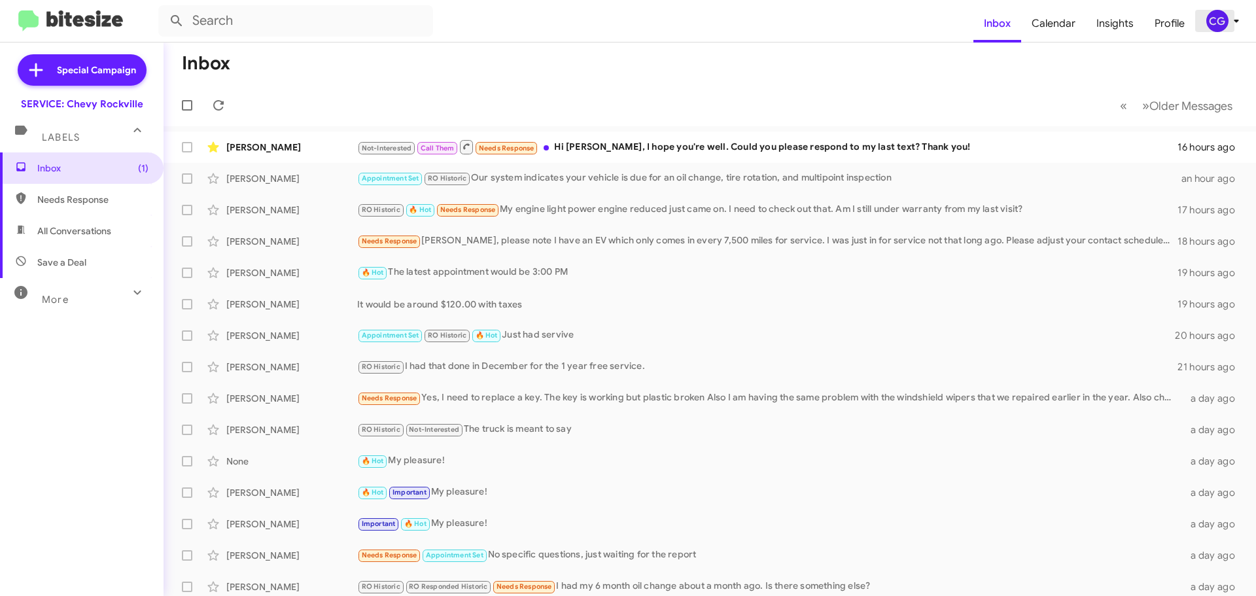
click at [1229, 11] on span "CG" at bounding box center [1225, 21] width 39 height 22
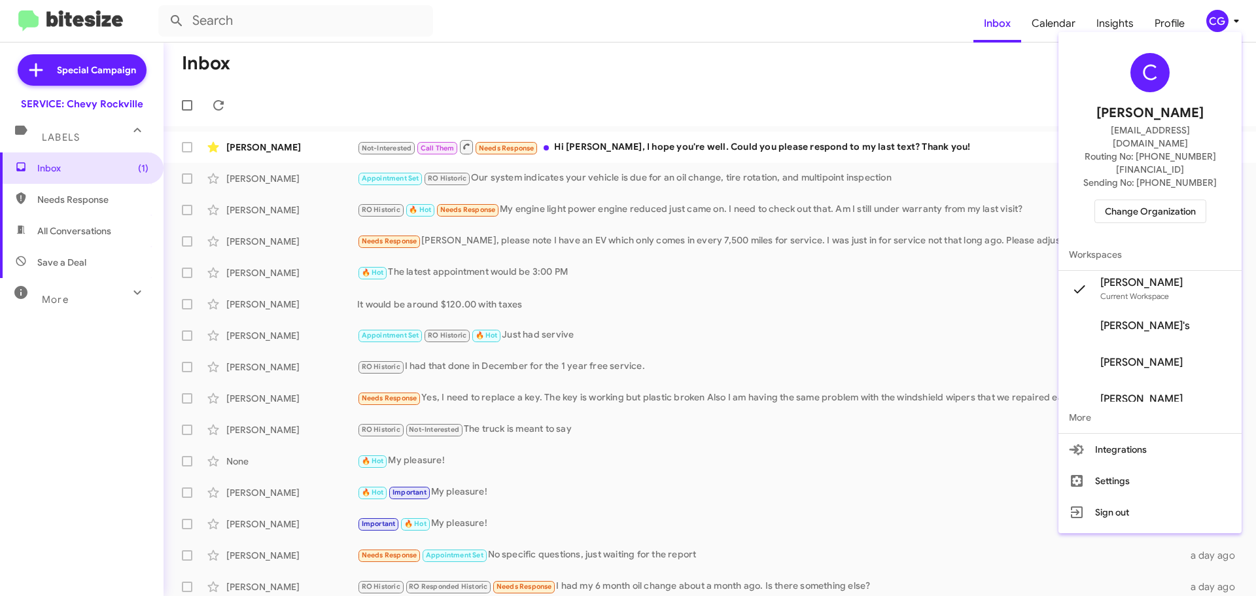
drag, startPoint x: 1147, startPoint y: 189, endPoint x: 1128, endPoint y: 194, distance: 18.9
click at [1140, 198] on div "C Carmen Gast cgast@ourismancars.com Routing No: +1 (301) 424-5900 Sending No: …" at bounding box center [1149, 137] width 183 height 201
drag, startPoint x: 1124, startPoint y: 199, endPoint x: 1121, endPoint y: 193, distance: 6.7
click at [1124, 198] on div "C Carmen Gast cgast@ourismancars.com Routing No: +1 (301) 424-5900 Sending No: …" at bounding box center [1149, 137] width 183 height 201
click at [1121, 200] on span "Change Organization" at bounding box center [1150, 211] width 91 height 22
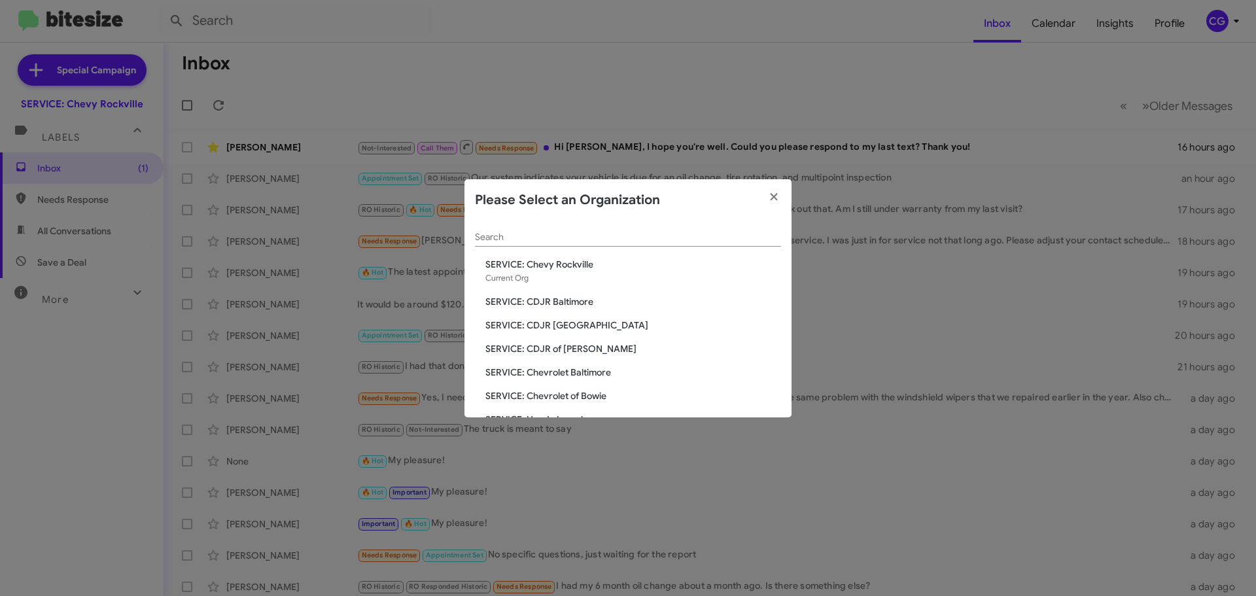
click at [556, 349] on span "SERVICE: CDJR of Bowie" at bounding box center [633, 348] width 296 height 13
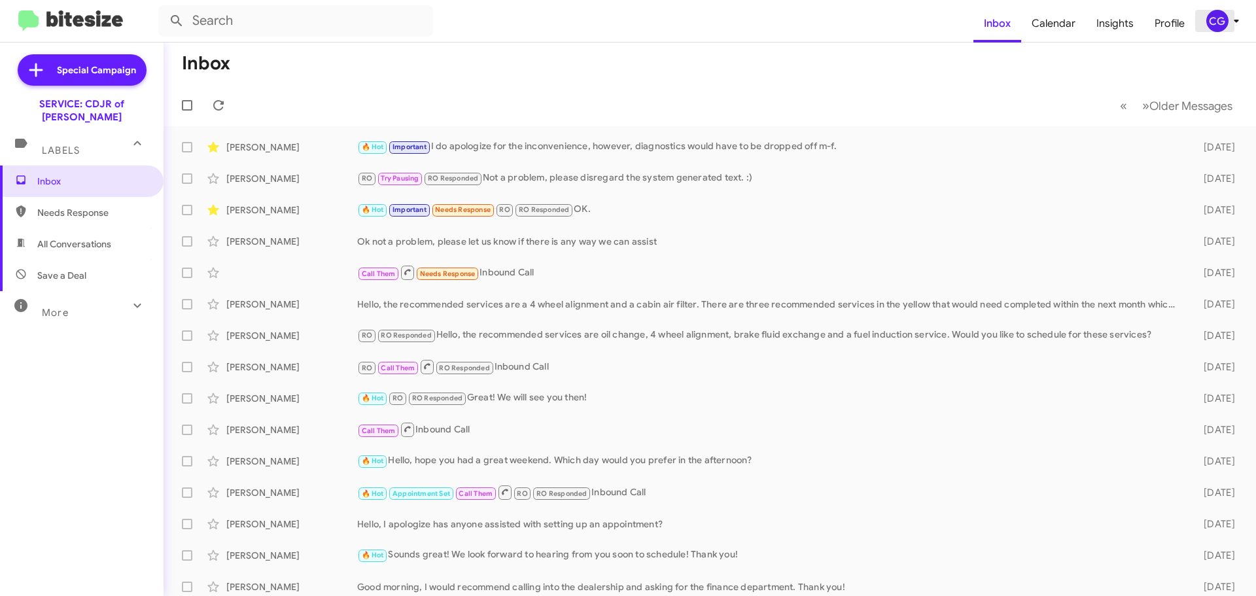
drag, startPoint x: 1208, startPoint y: 23, endPoint x: 1211, endPoint y: 17, distance: 7.1
click at [1211, 17] on div "CG" at bounding box center [1217, 21] width 22 height 22
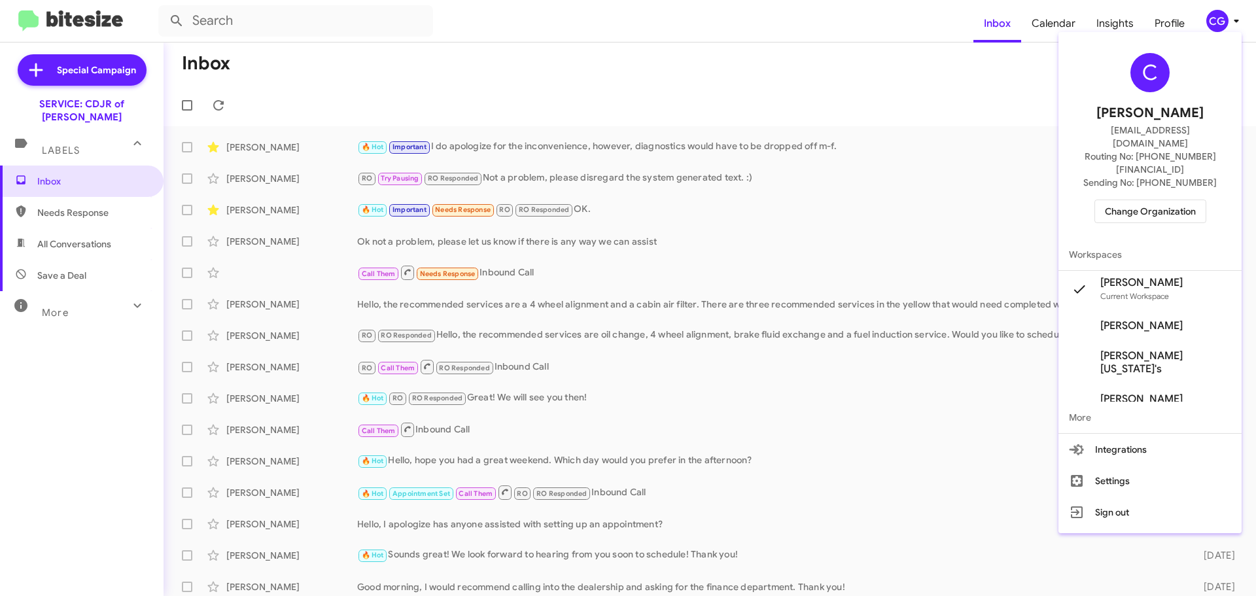
click at [1172, 200] on span "Change Organization" at bounding box center [1150, 211] width 91 height 22
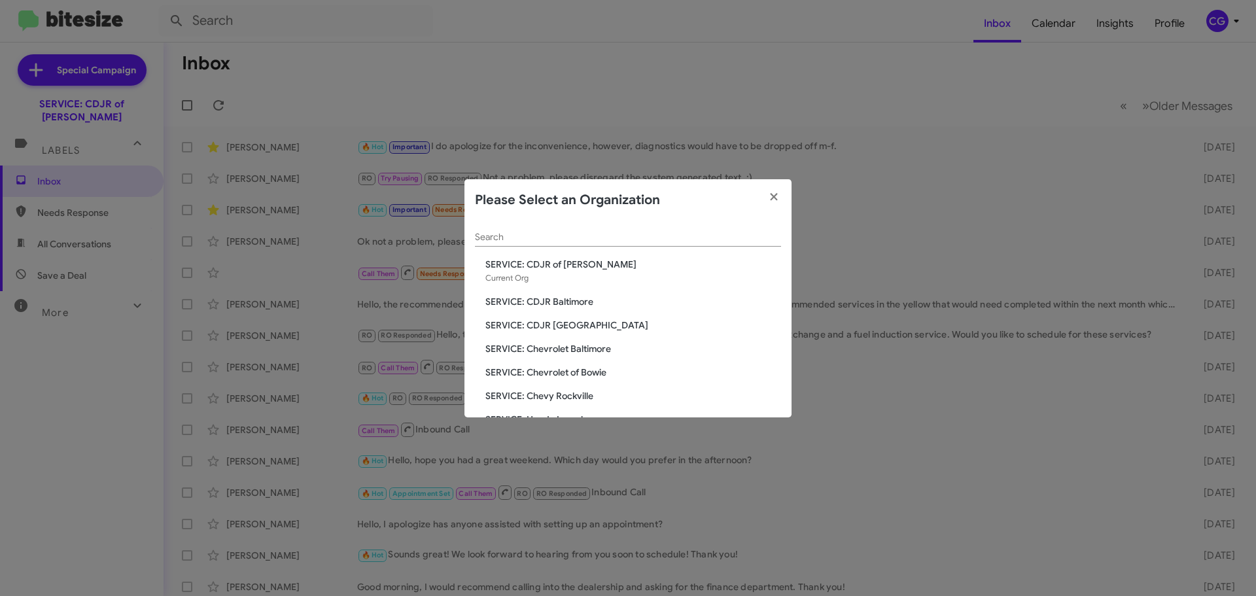
click at [587, 375] on span "SERVICE: Chevrolet of Bowie" at bounding box center [633, 372] width 296 height 13
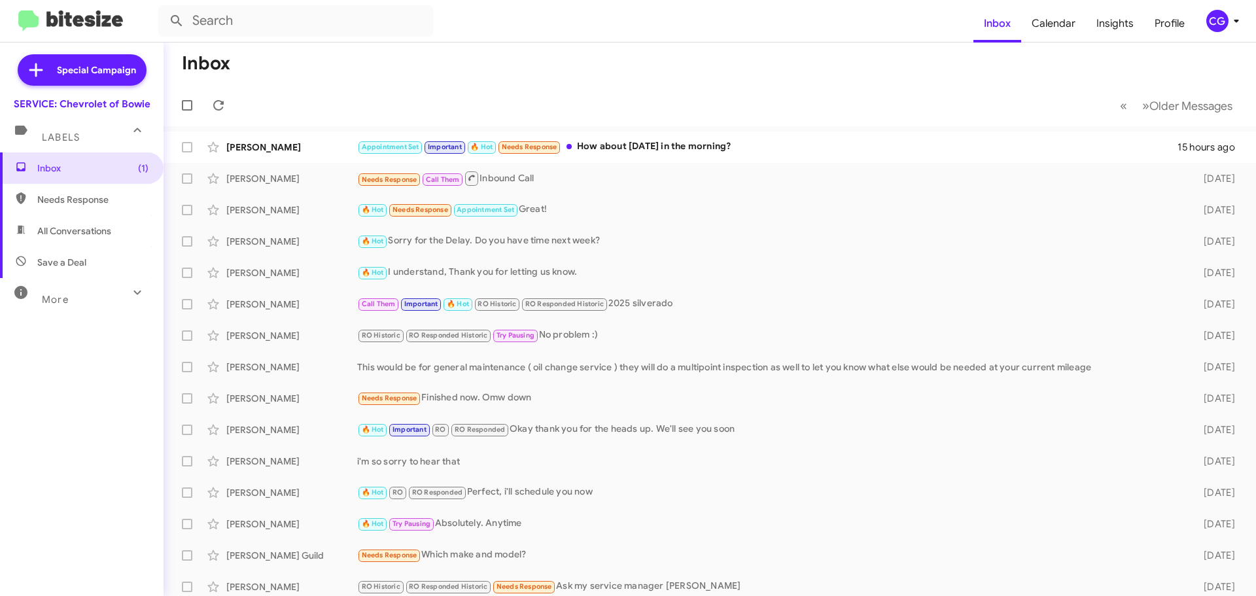
click at [1225, 30] on span "CG" at bounding box center [1225, 21] width 39 height 22
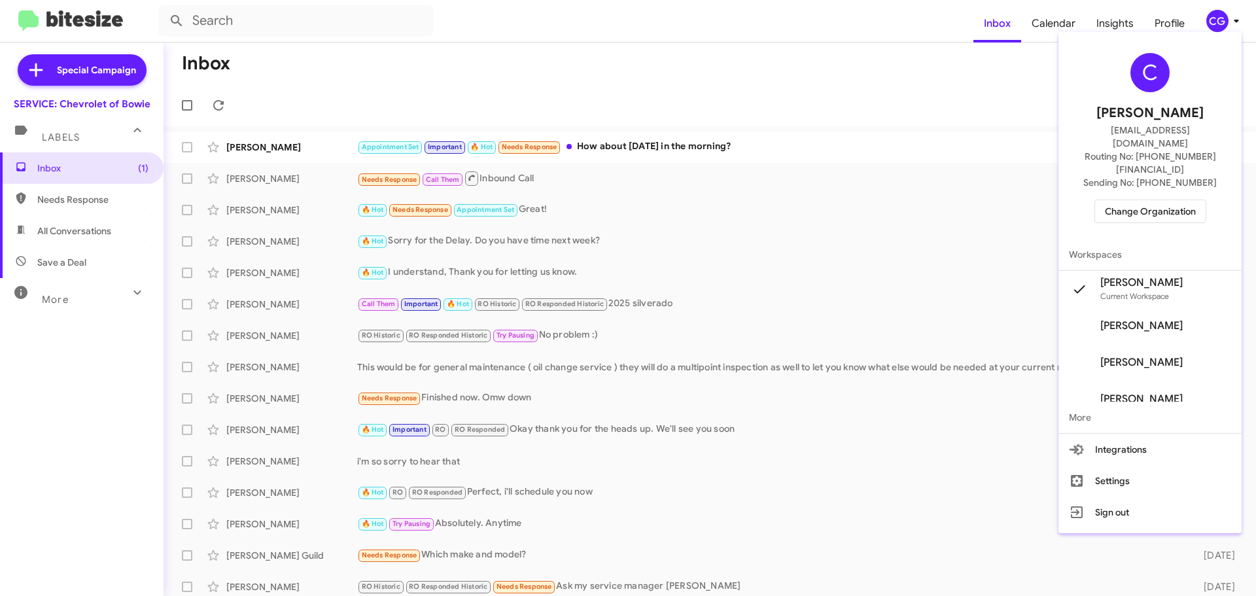
drag, startPoint x: 1173, startPoint y: 171, endPoint x: 1149, endPoint y: 195, distance: 33.3
click at [1167, 178] on div "C Carmen Gast cgast@ourismancars.com Routing No: +1 (301) 262-7600 Sending No: …" at bounding box center [1149, 137] width 183 height 201
click at [1149, 200] on span "Change Organization" at bounding box center [1150, 211] width 91 height 22
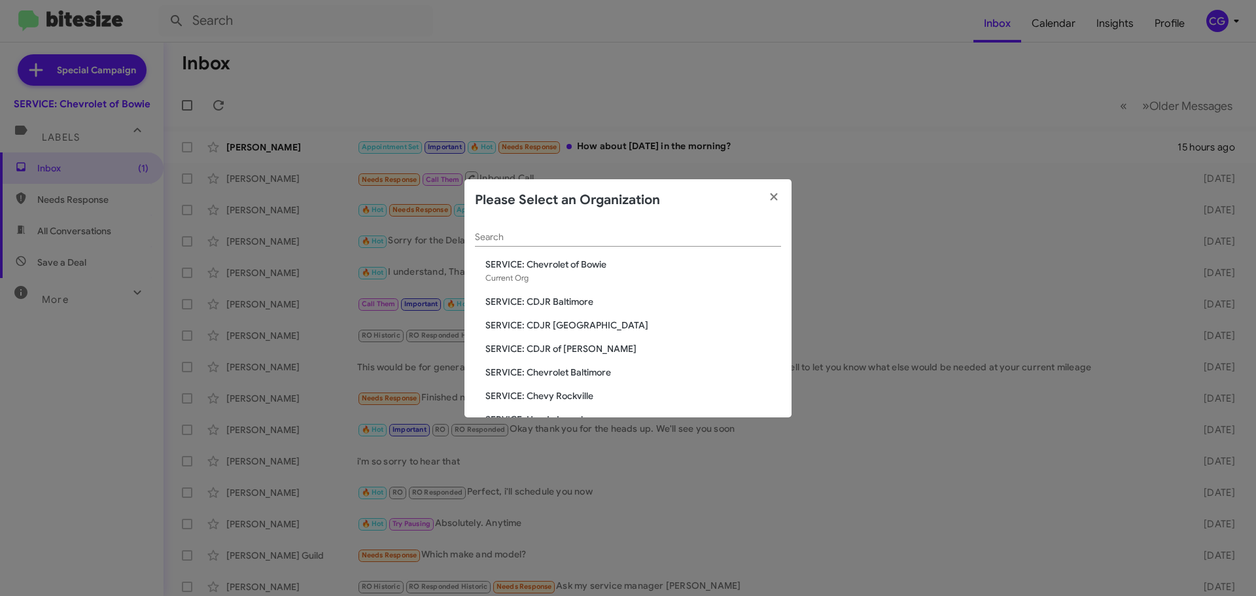
click at [523, 395] on span "SERVICE: Chevy Rockville" at bounding box center [633, 395] width 296 height 13
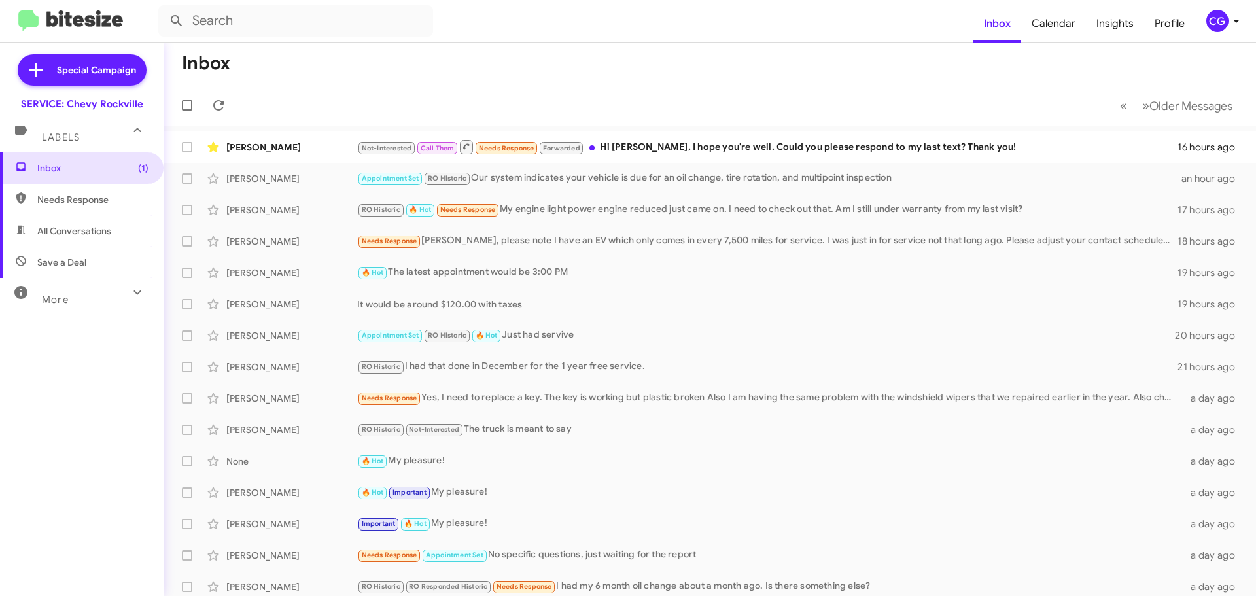
drag, startPoint x: 1232, startPoint y: 24, endPoint x: 1231, endPoint y: 31, distance: 6.6
click at [1232, 26] on icon at bounding box center [1236, 21] width 16 height 16
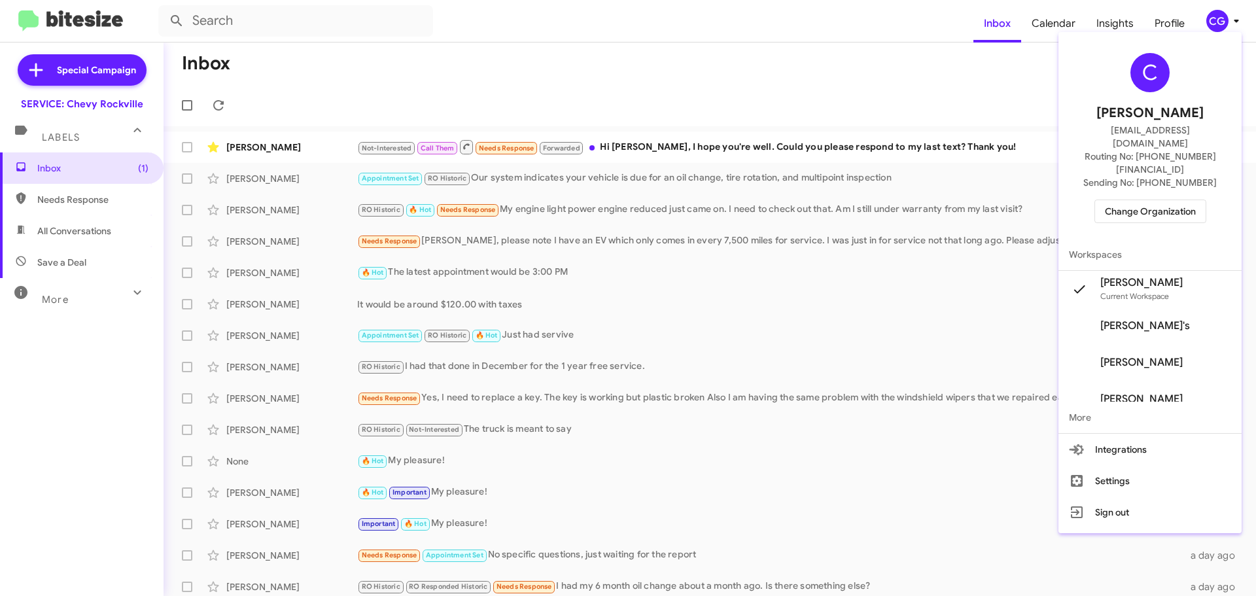
click at [1175, 200] on span "Change Organization" at bounding box center [1150, 211] width 91 height 22
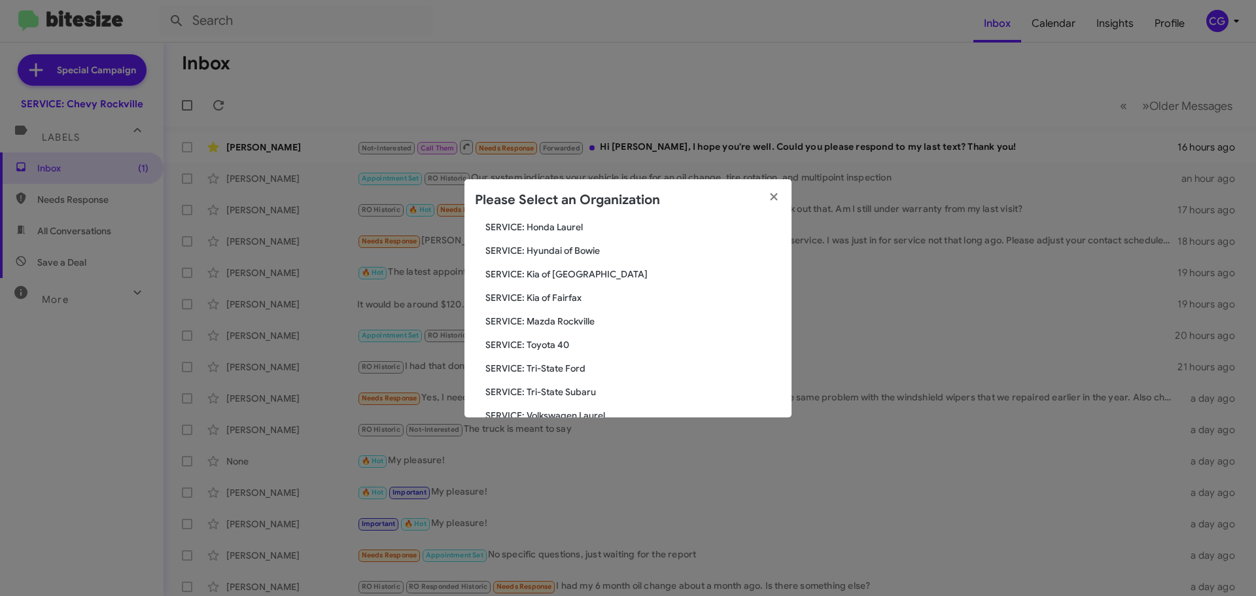
scroll to position [196, 0]
click at [578, 269] on span "SERVICE: Kia of [GEOGRAPHIC_DATA]" at bounding box center [633, 270] width 296 height 13
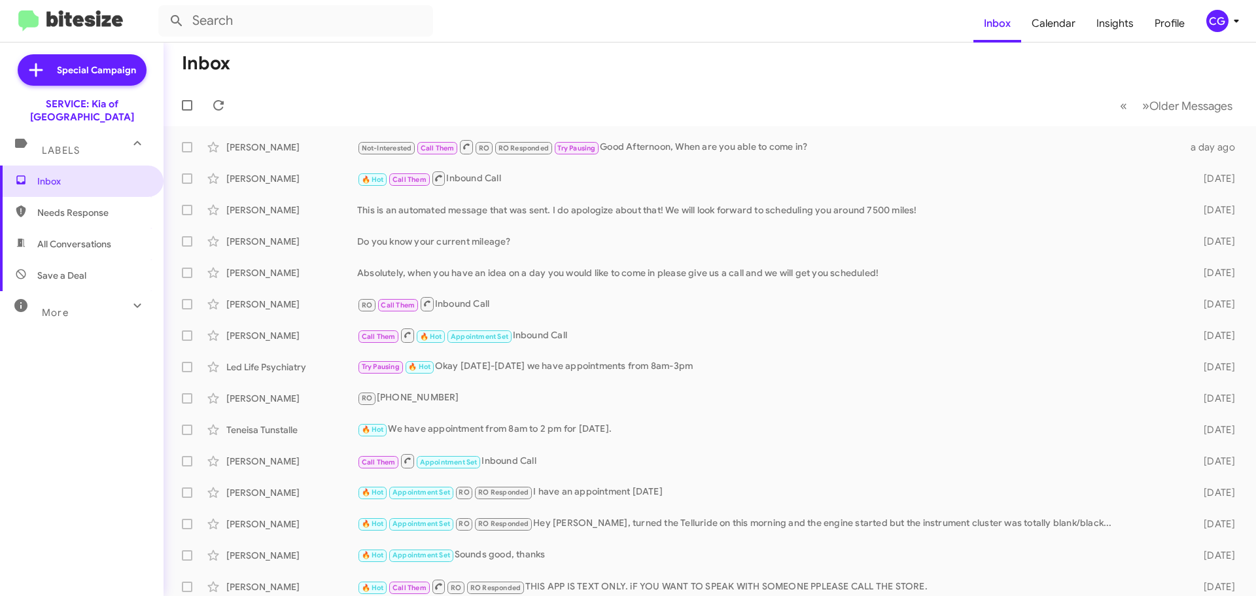
click at [1255, 30] on mat-toolbar "Inbox Calendar Insights Profile CG" at bounding box center [628, 21] width 1256 height 42
click at [1227, 24] on div "CG" at bounding box center [1217, 21] width 22 height 22
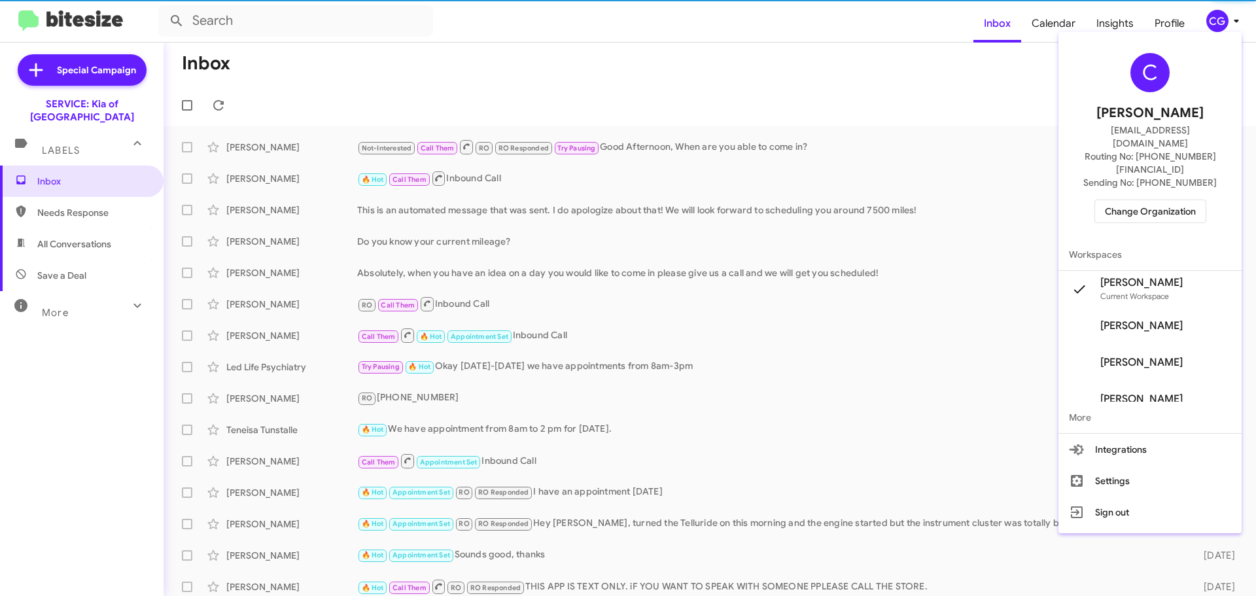
drag, startPoint x: 1180, startPoint y: 160, endPoint x: 1170, endPoint y: 178, distance: 20.2
click at [1180, 176] on span "Sending No: [PHONE_NUMBER]" at bounding box center [1149, 182] width 133 height 13
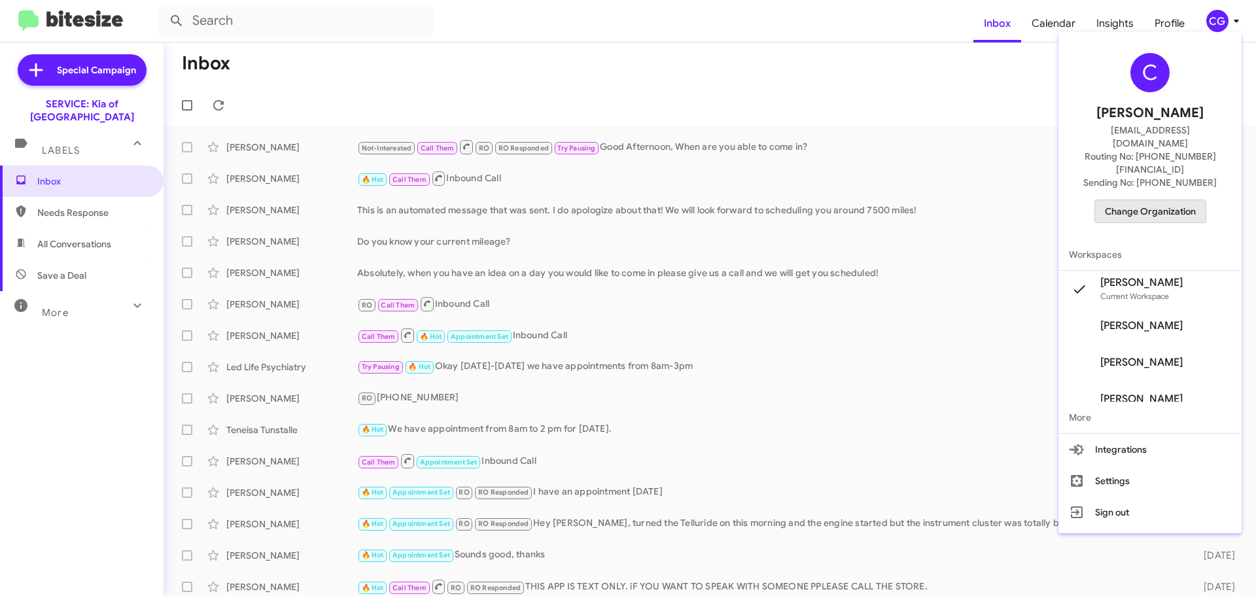
click at [1170, 200] on span "Change Organization" at bounding box center [1150, 211] width 91 height 22
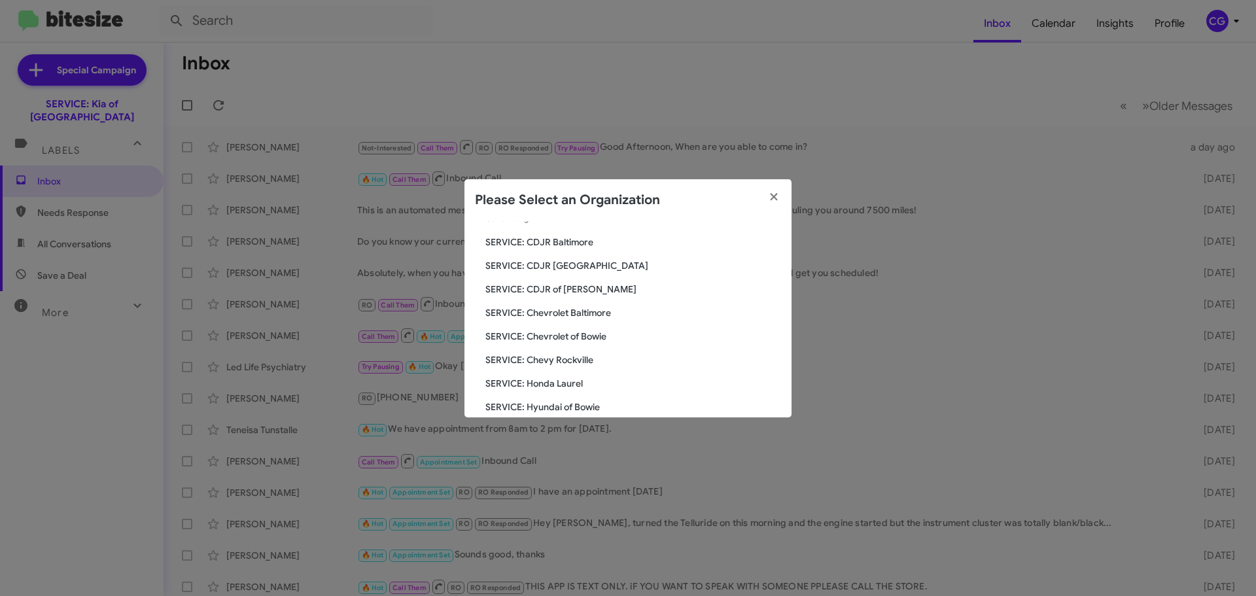
scroll to position [131, 0]
click at [572, 330] on span "SERVICE: Hyundai of Bowie" at bounding box center [633, 335] width 296 height 13
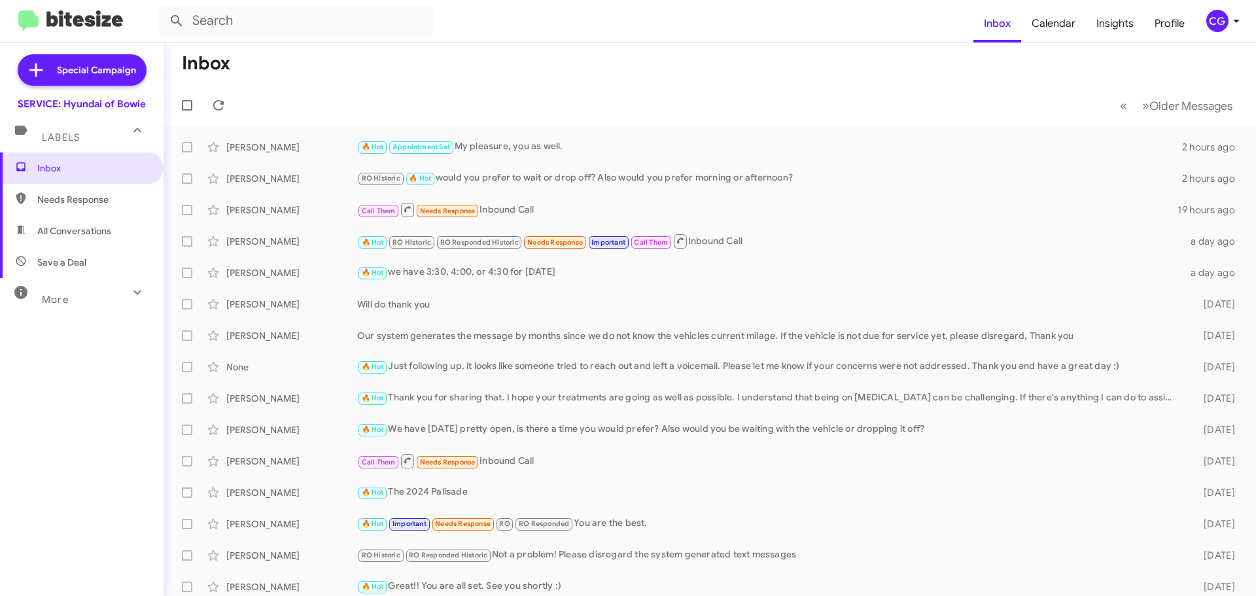
click at [1230, 25] on icon at bounding box center [1236, 21] width 16 height 16
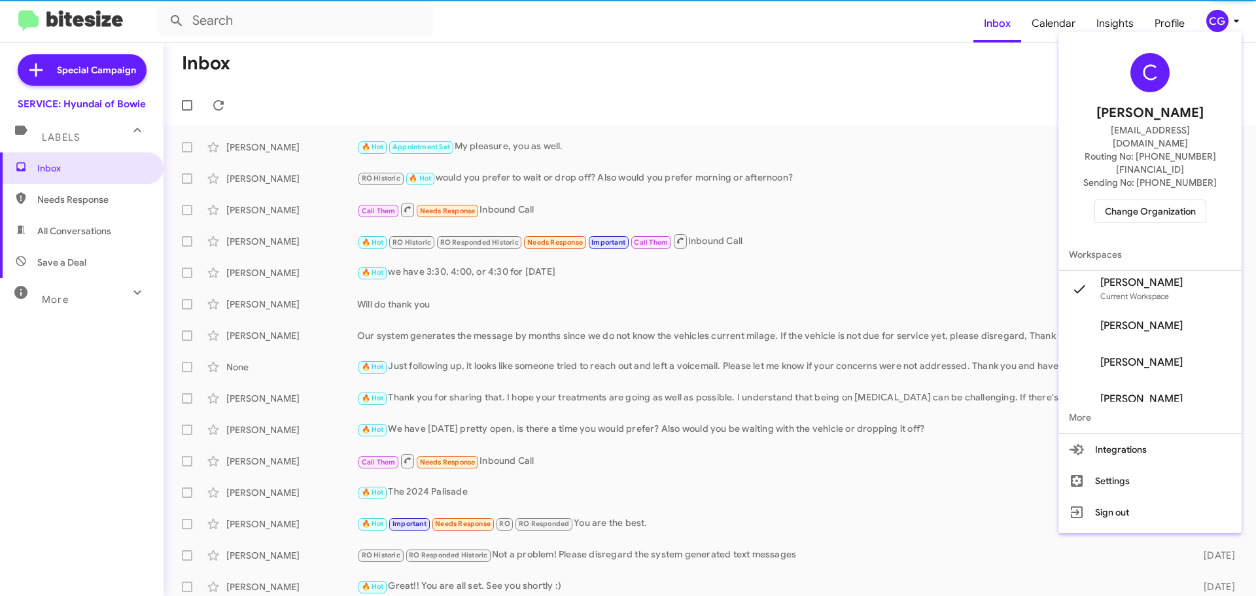
click at [1165, 198] on div "C Carmen Gast cgast@ourismancars.com Routing No: +1 (301) 249-4227 Sending No: …" at bounding box center [1149, 137] width 183 height 201
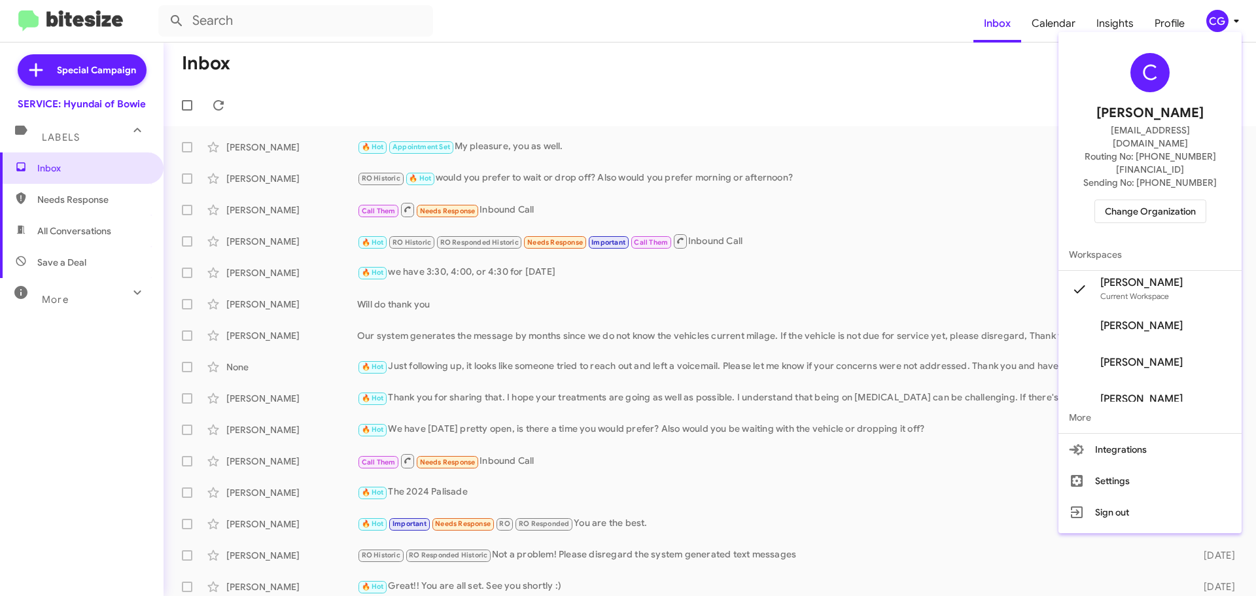
click at [1166, 200] on span "Change Organization" at bounding box center [1150, 211] width 91 height 22
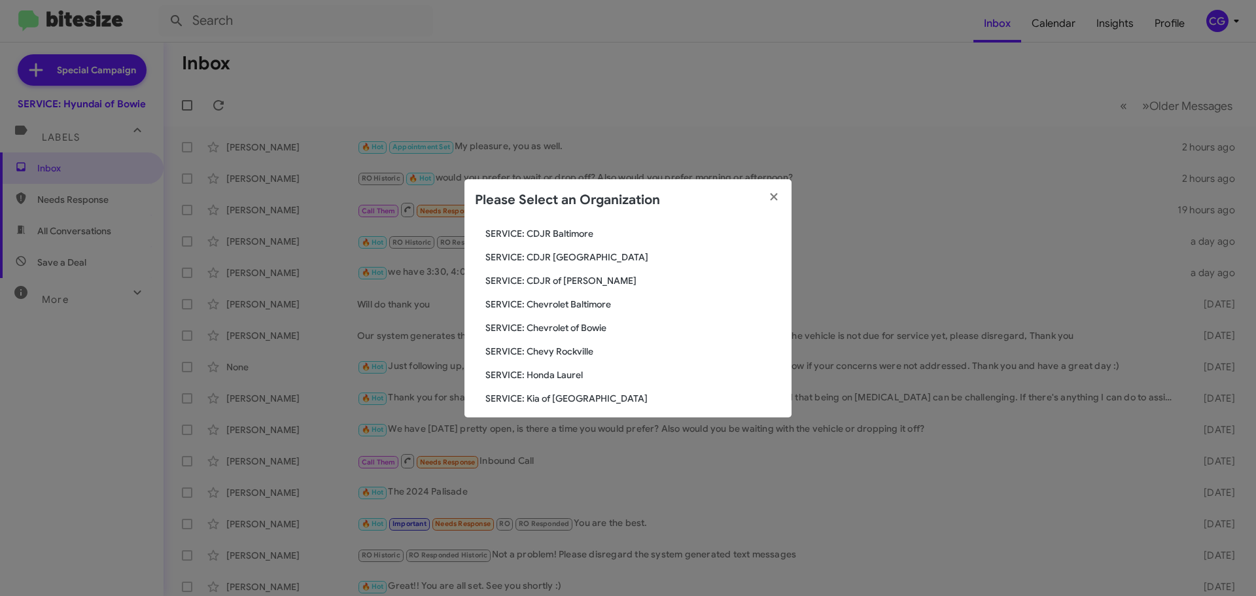
scroll to position [196, 0]
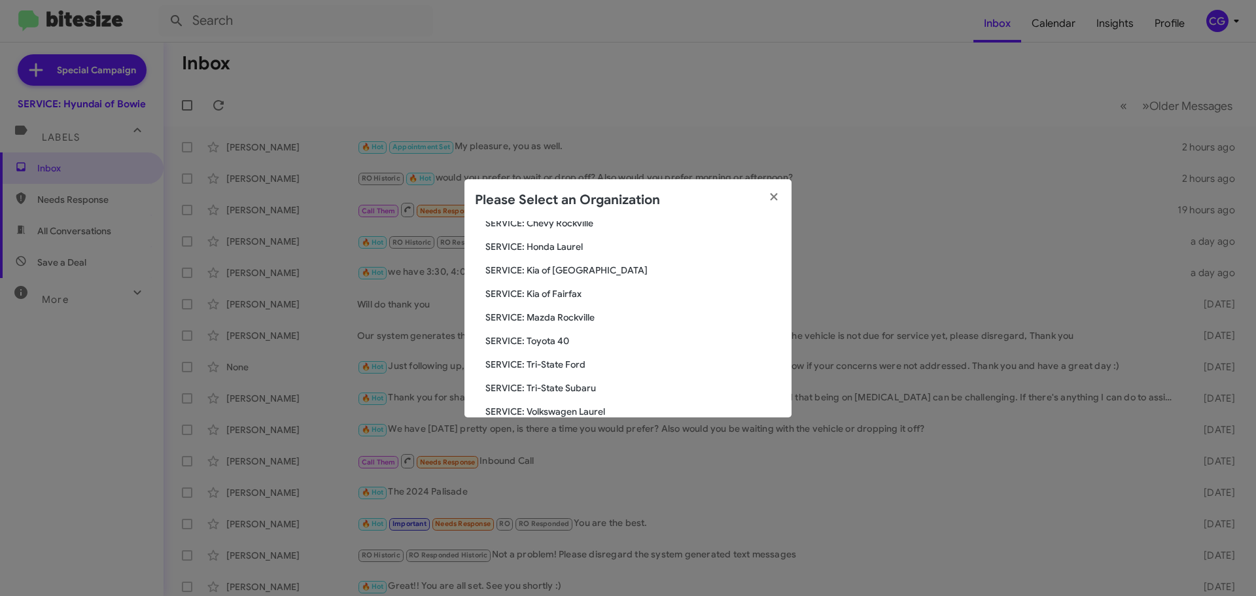
click at [550, 294] on span "SERVICE: Kia of Fairfax" at bounding box center [633, 293] width 296 height 13
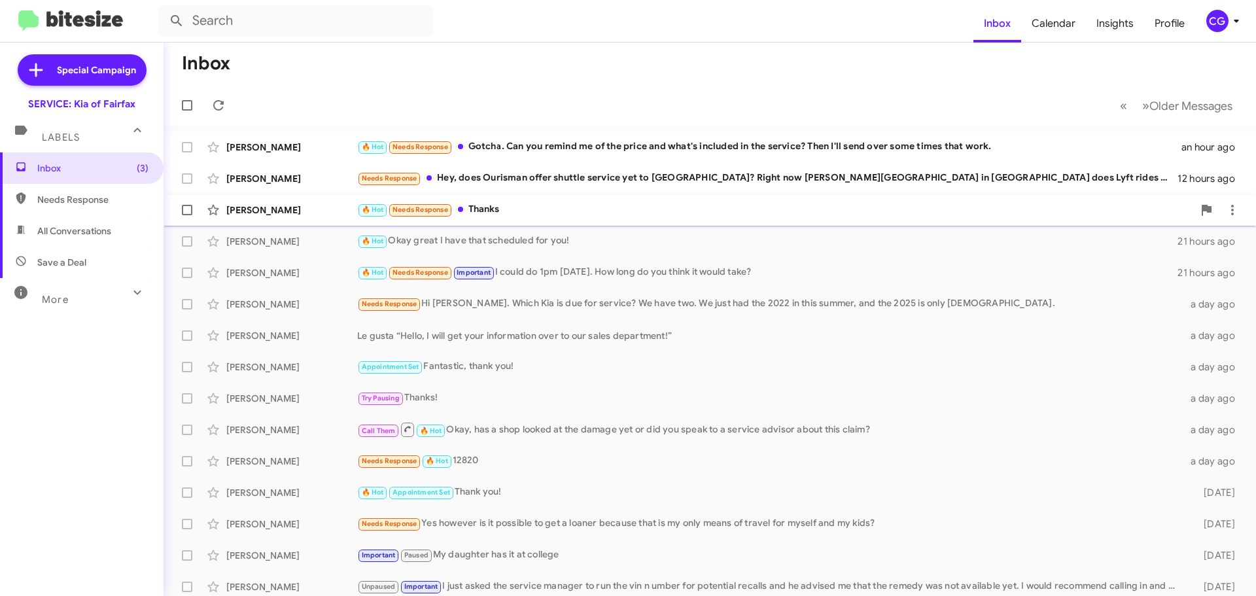
click at [578, 205] on div "🔥 Hot Needs Response Thanks" at bounding box center [775, 209] width 836 height 15
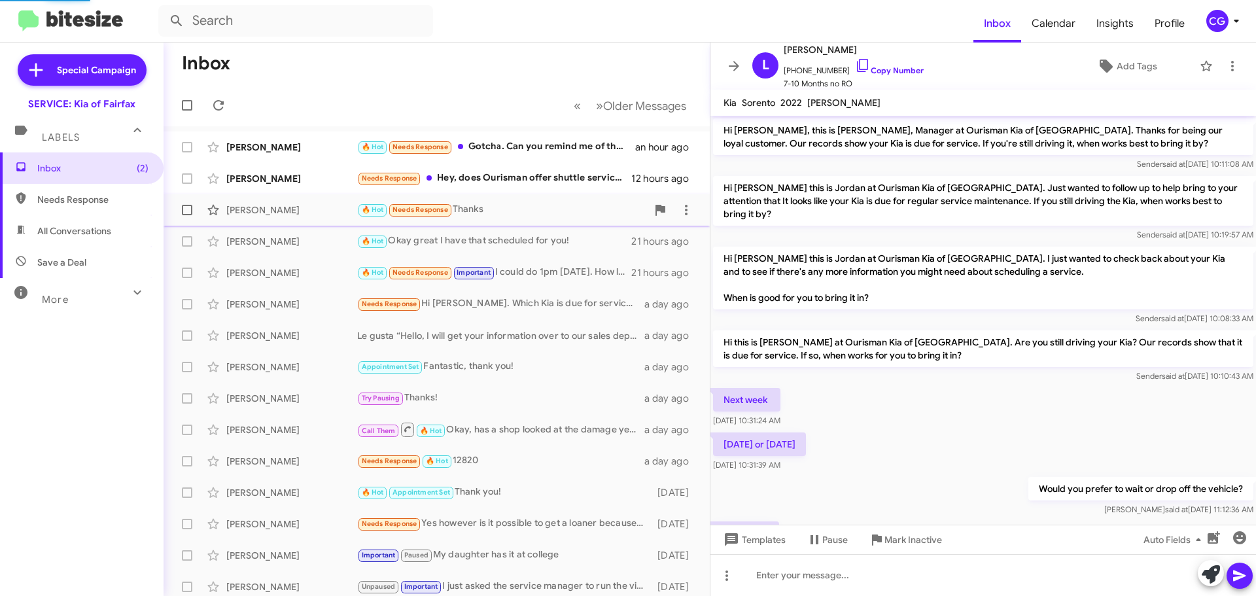
scroll to position [243, 0]
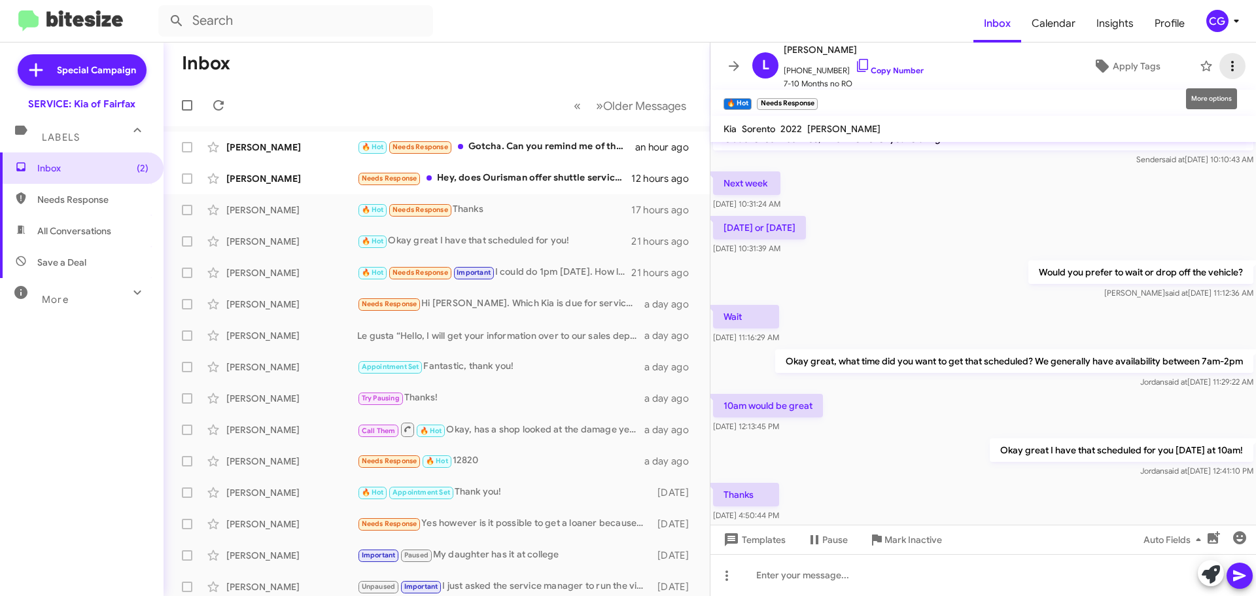
click at [1226, 61] on icon at bounding box center [1233, 66] width 16 height 16
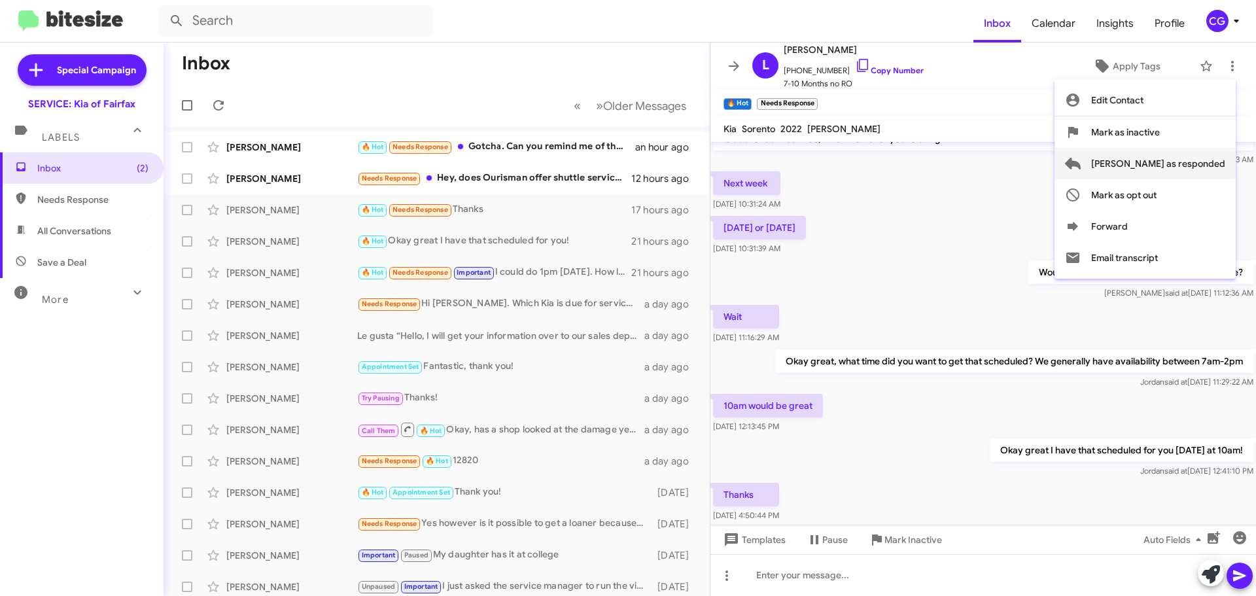
click at [1226, 162] on button "Mark as responded" at bounding box center [1144, 163] width 181 height 31
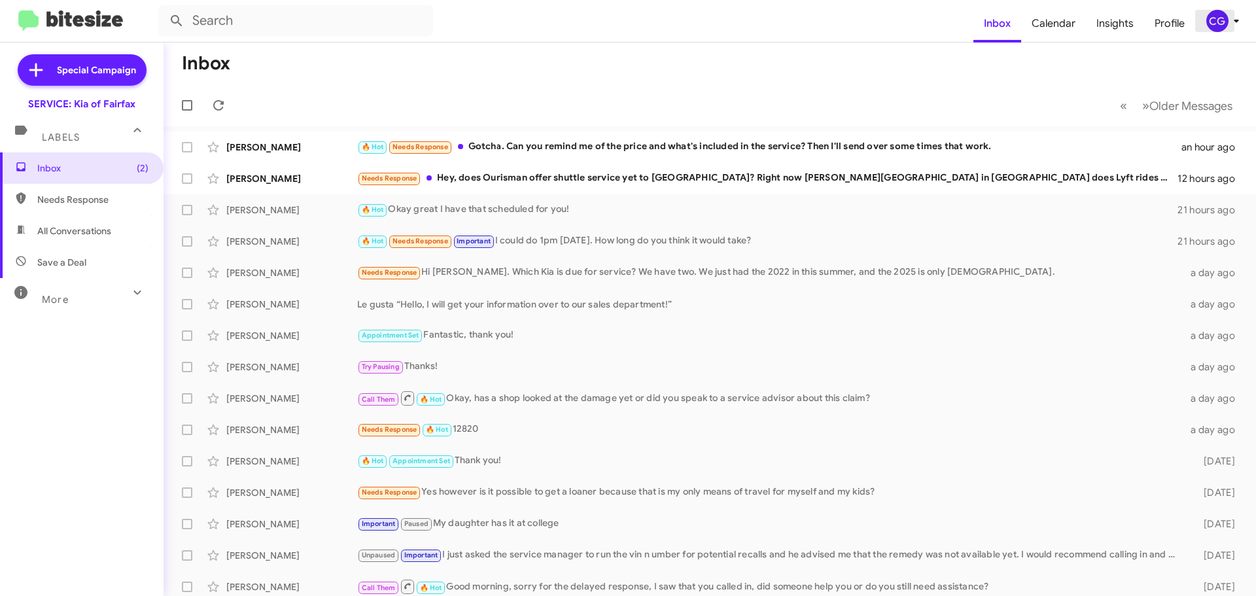
click at [1214, 18] on div "CG" at bounding box center [1217, 21] width 22 height 22
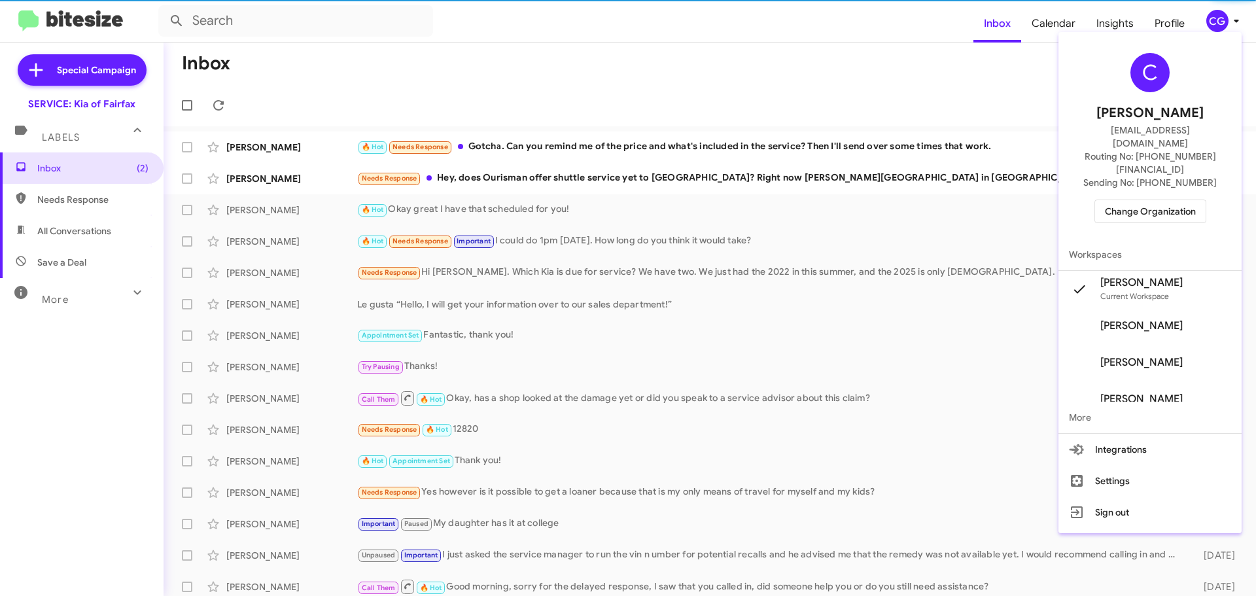
click at [1151, 200] on span "Change Organization" at bounding box center [1150, 211] width 91 height 22
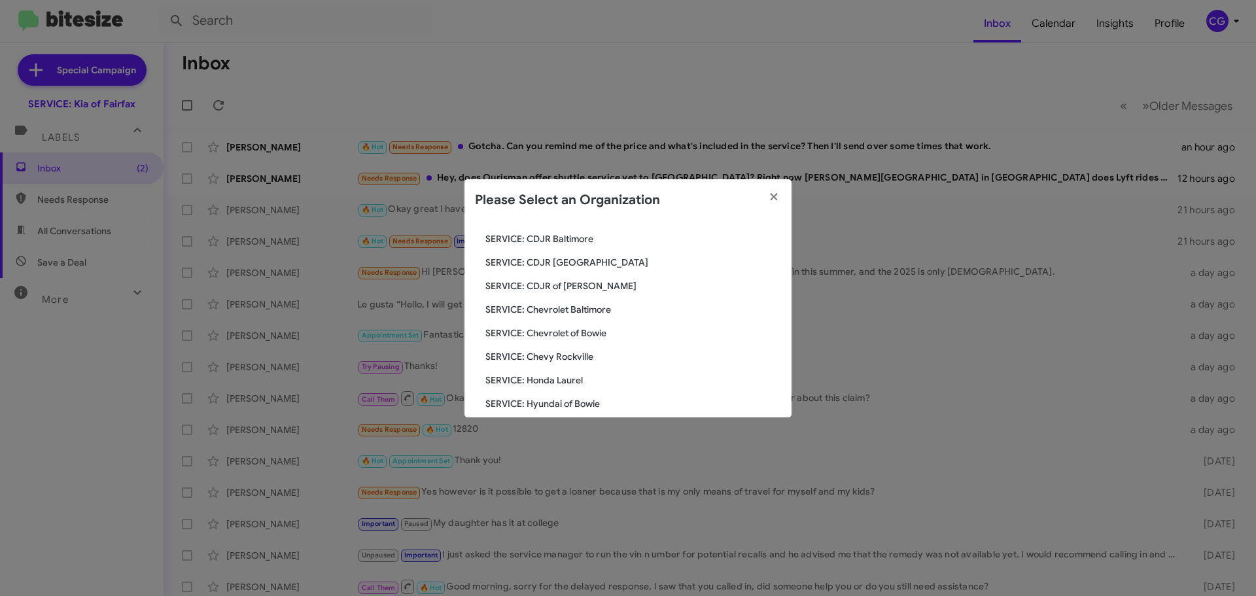
scroll to position [241, 0]
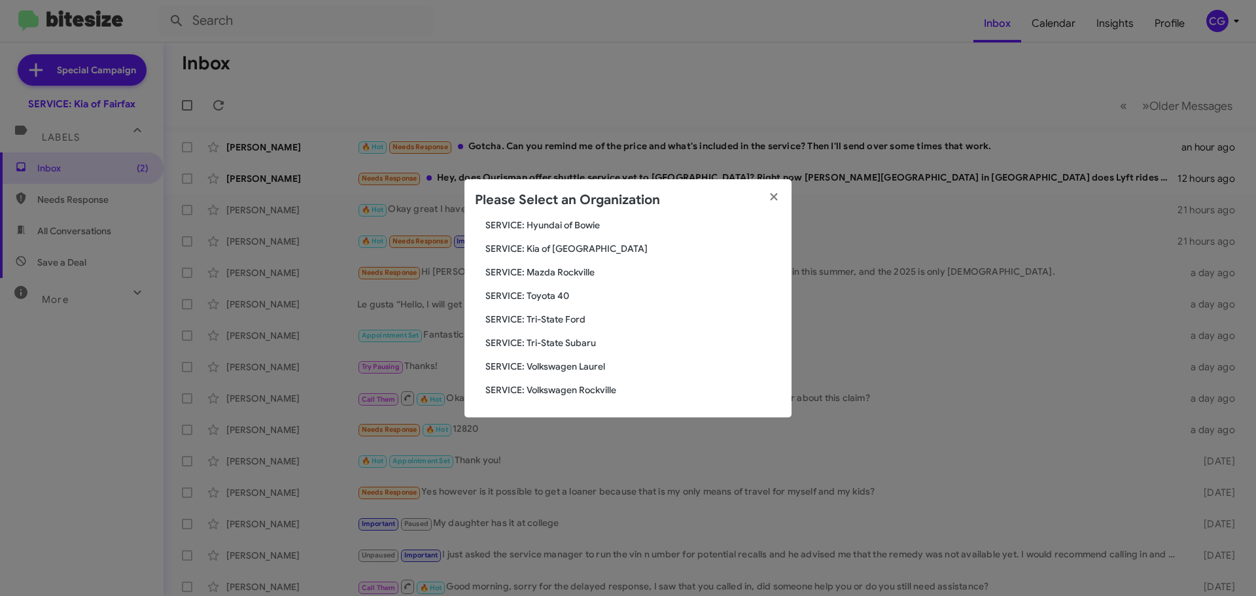
click at [564, 296] on span "SERVICE: Toyota 40" at bounding box center [633, 295] width 296 height 13
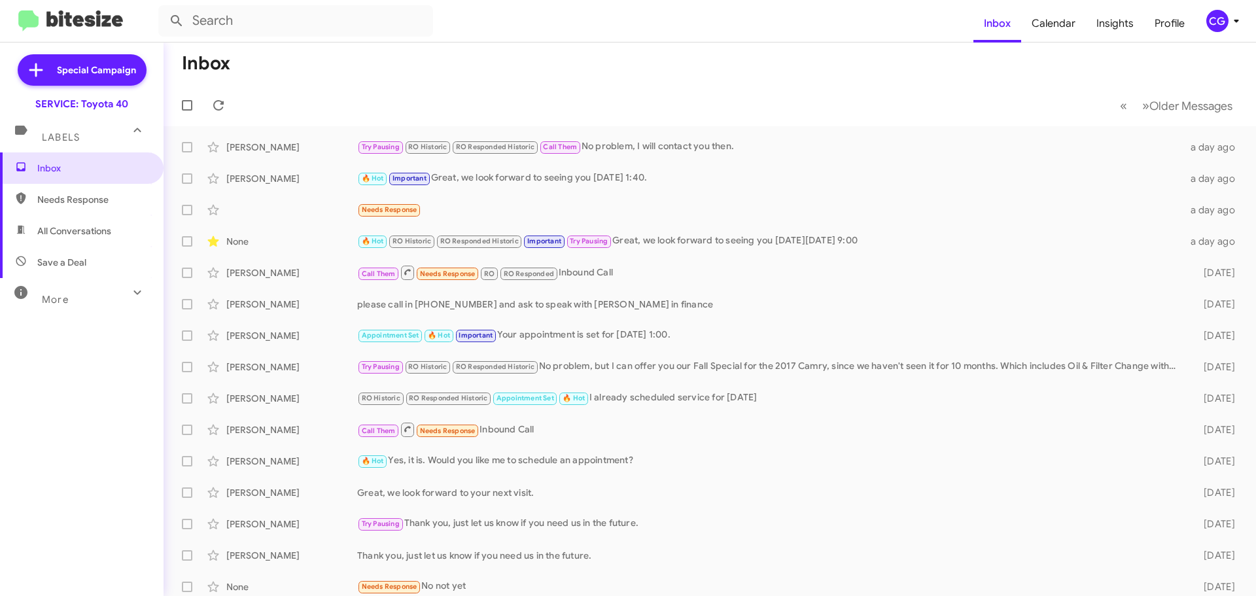
click at [1221, 15] on div "CG" at bounding box center [1217, 21] width 22 height 22
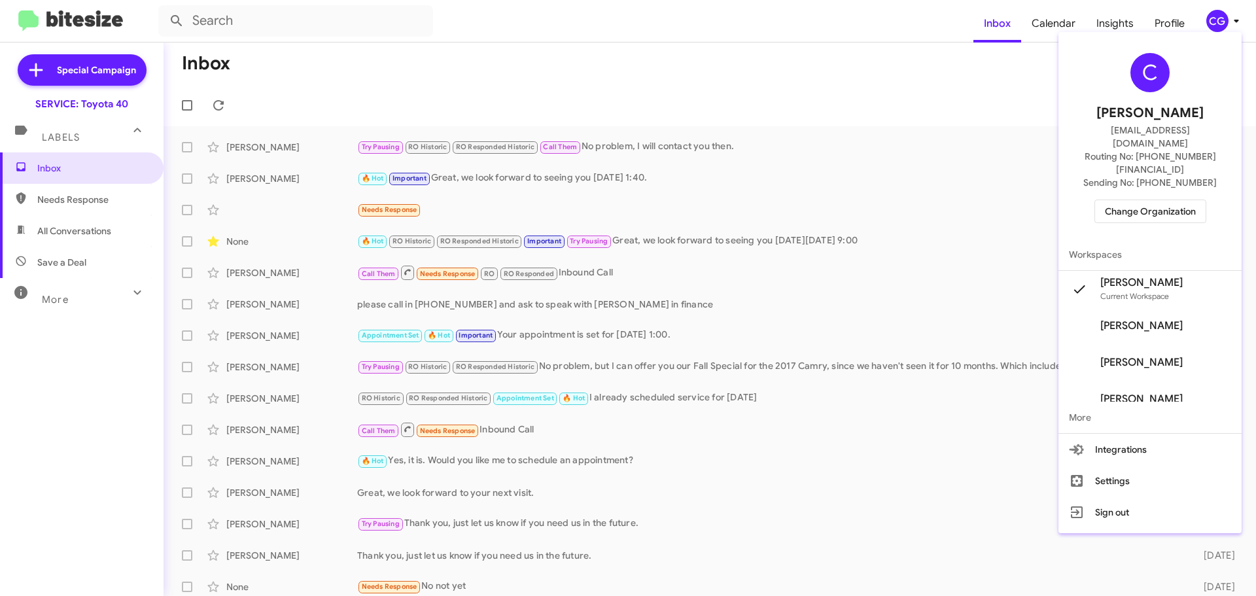
click at [1160, 200] on span "Change Organization" at bounding box center [1150, 211] width 91 height 22
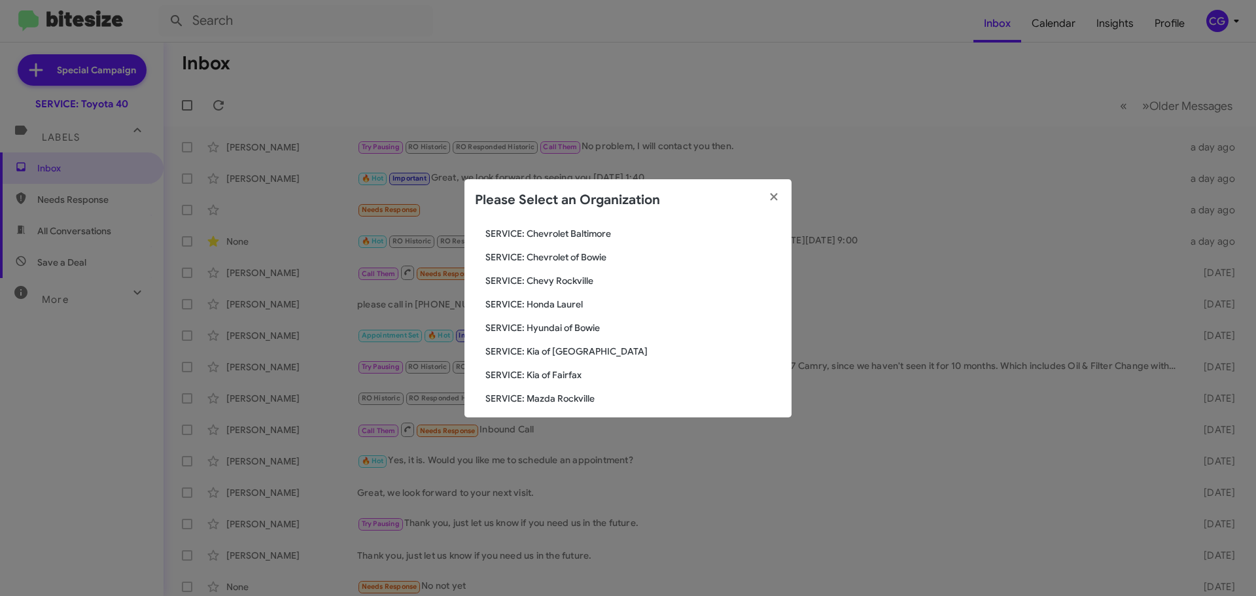
scroll to position [241, 0]
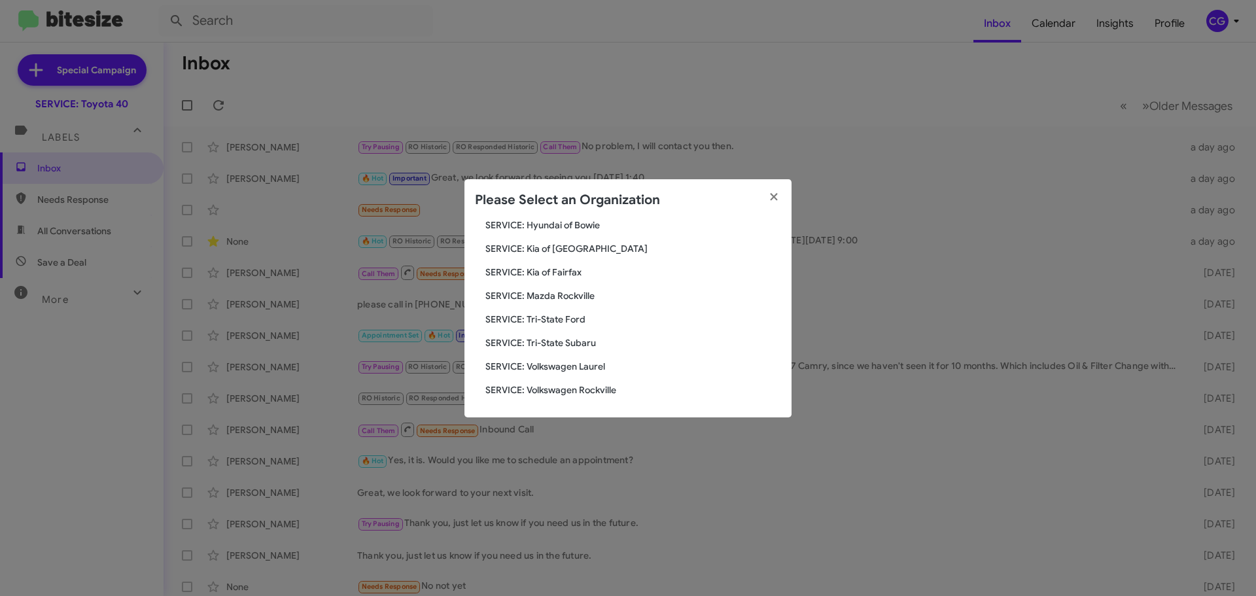
click at [571, 319] on span "SERVICE: Tri-State Ford" at bounding box center [633, 319] width 296 height 13
